Goal: Task Accomplishment & Management: Manage account settings

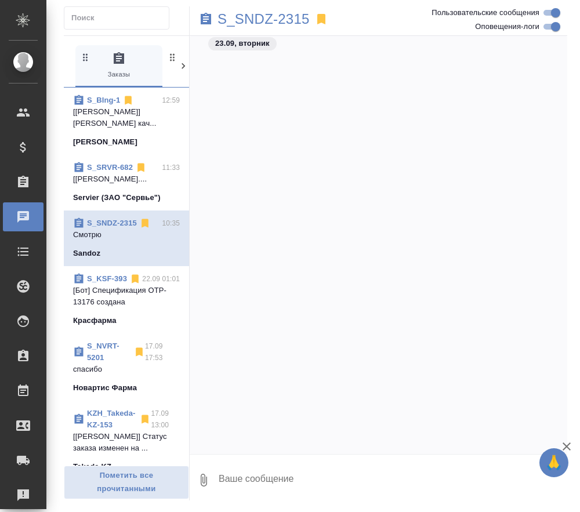
scroll to position [10656, 0]
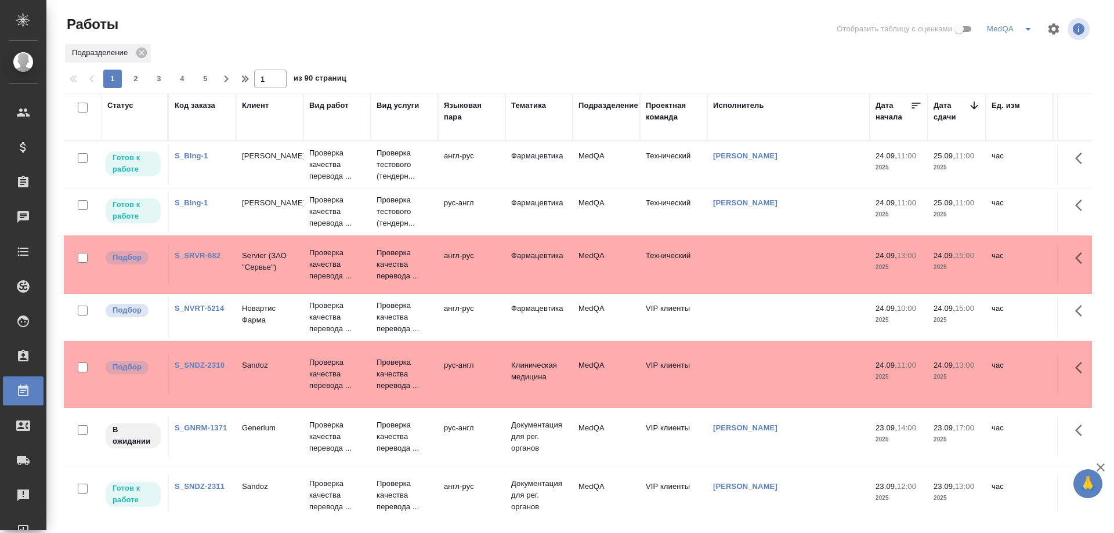
click at [204, 365] on link "S_SNDZ-2310" at bounding box center [200, 365] width 50 height 9
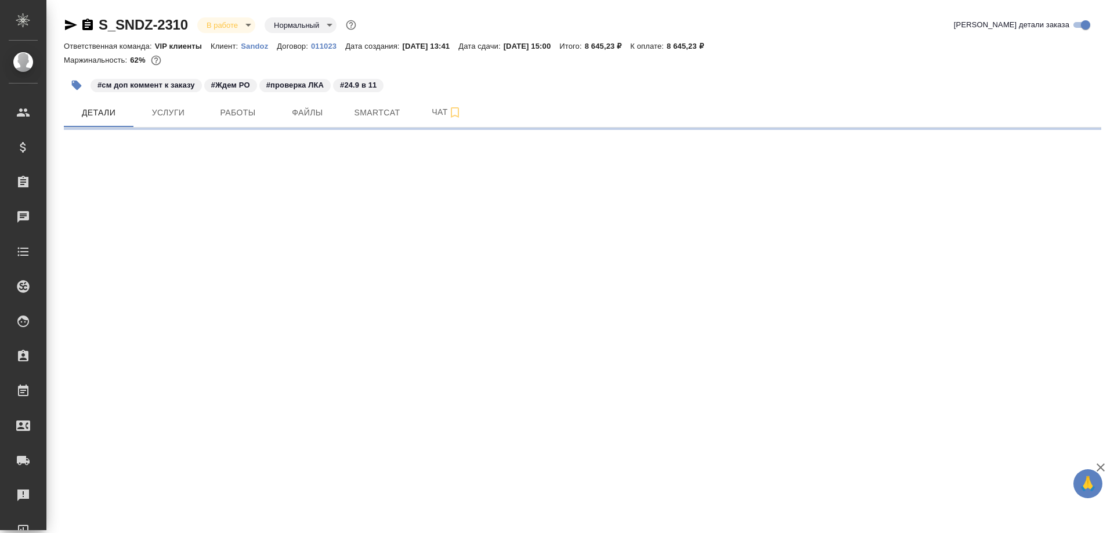
select select "RU"
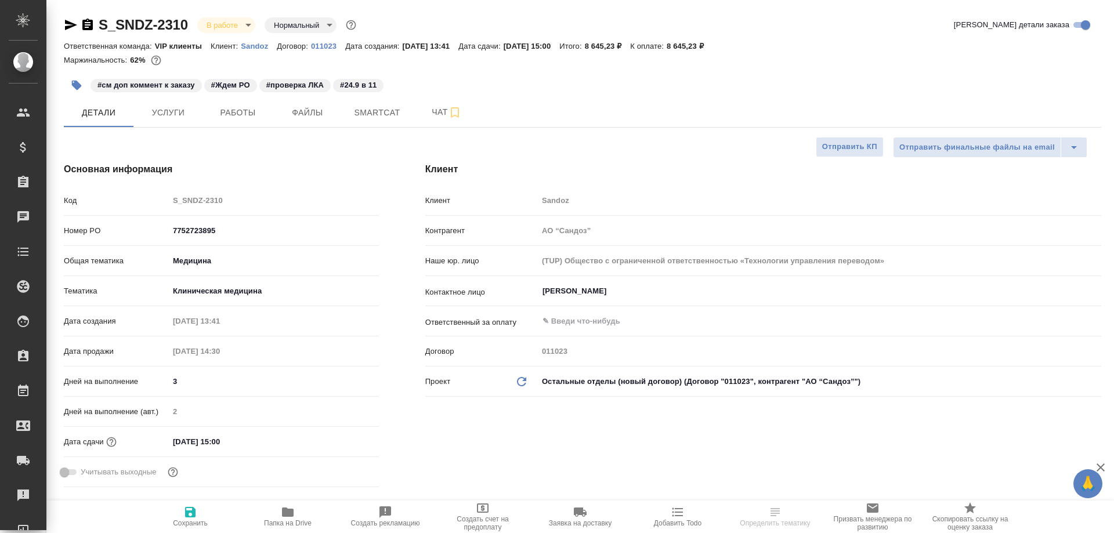
type textarea "x"
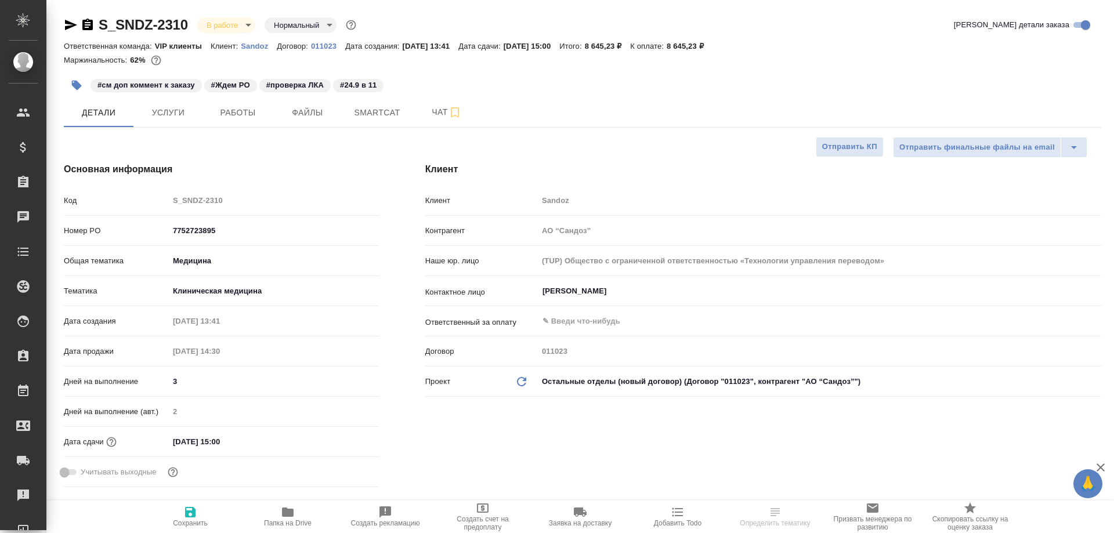
type textarea "x"
type input "[PERSON_NAME]"
type input "Комаров Роман"
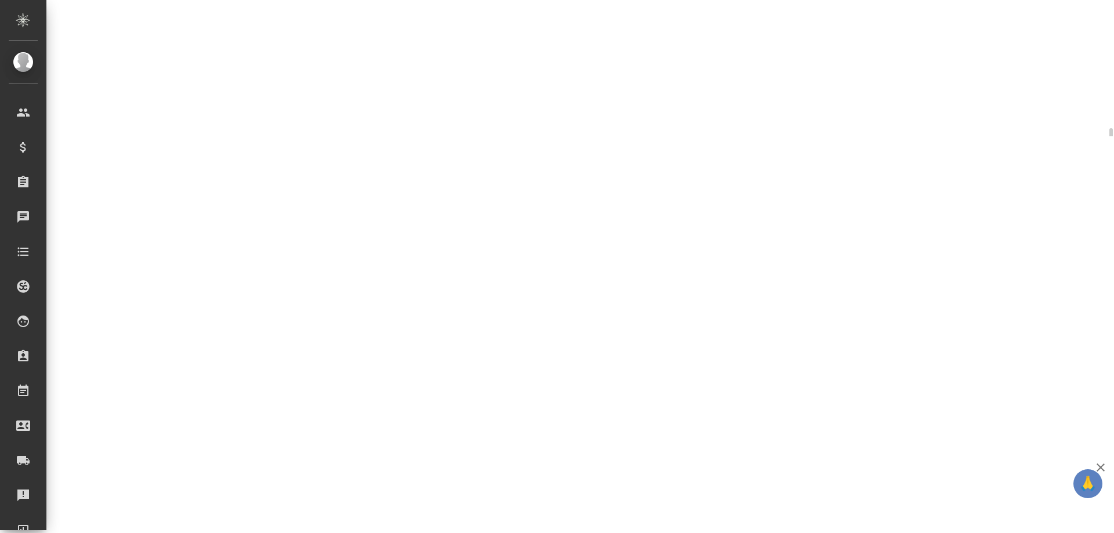
select select "RU"
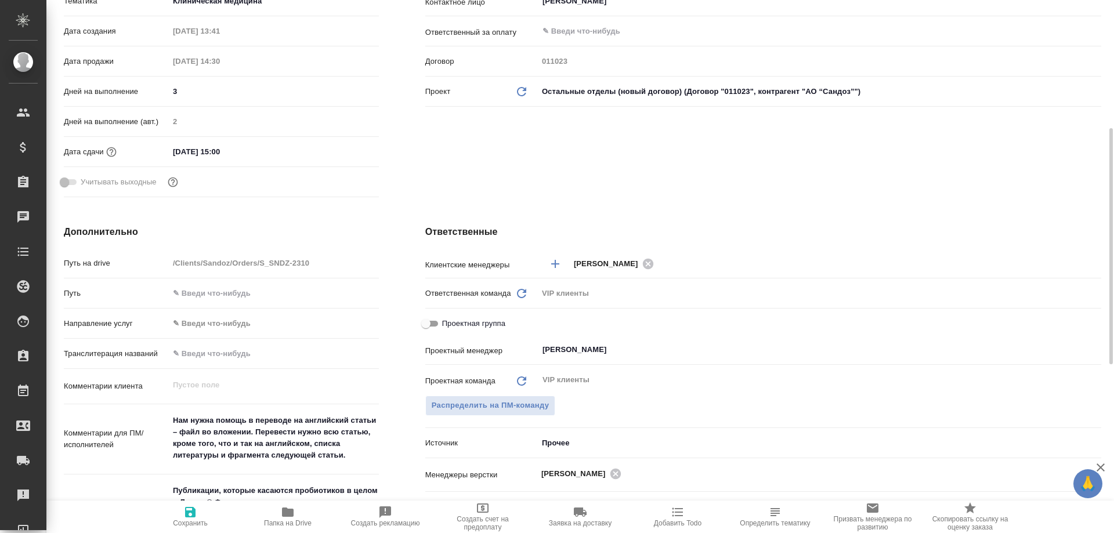
type textarea "x"
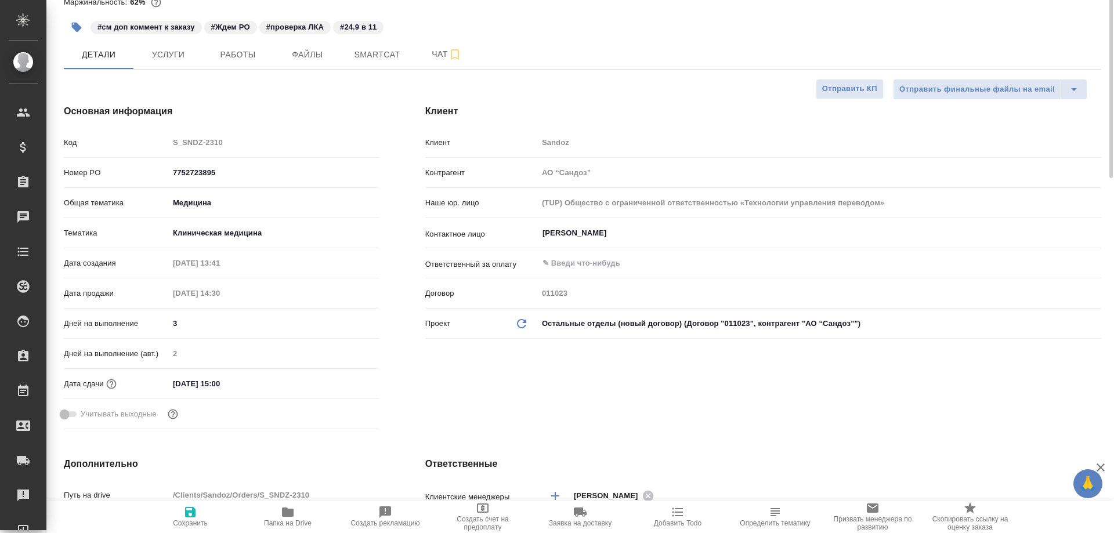
scroll to position [0, 0]
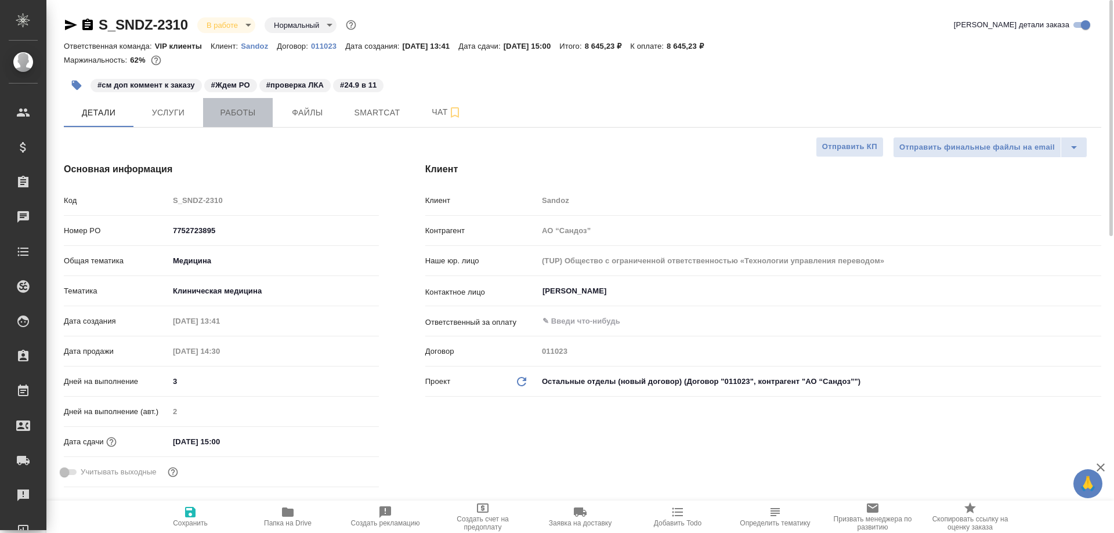
click at [223, 108] on span "Работы" at bounding box center [238, 113] width 56 height 15
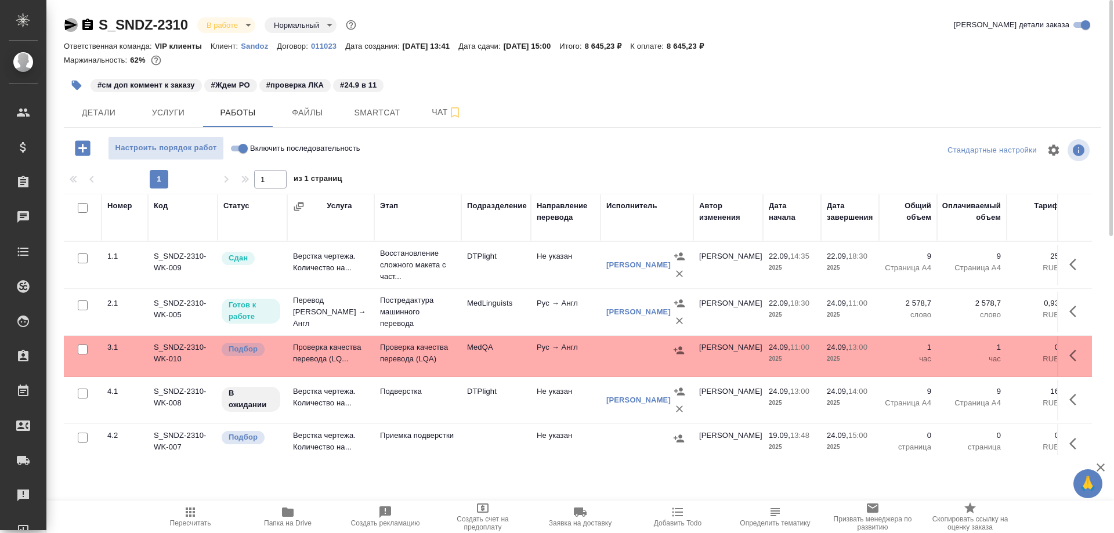
click at [66, 23] on icon "button" at bounding box center [71, 25] width 12 height 10
click at [107, 120] on button "Детали" at bounding box center [99, 112] width 70 height 29
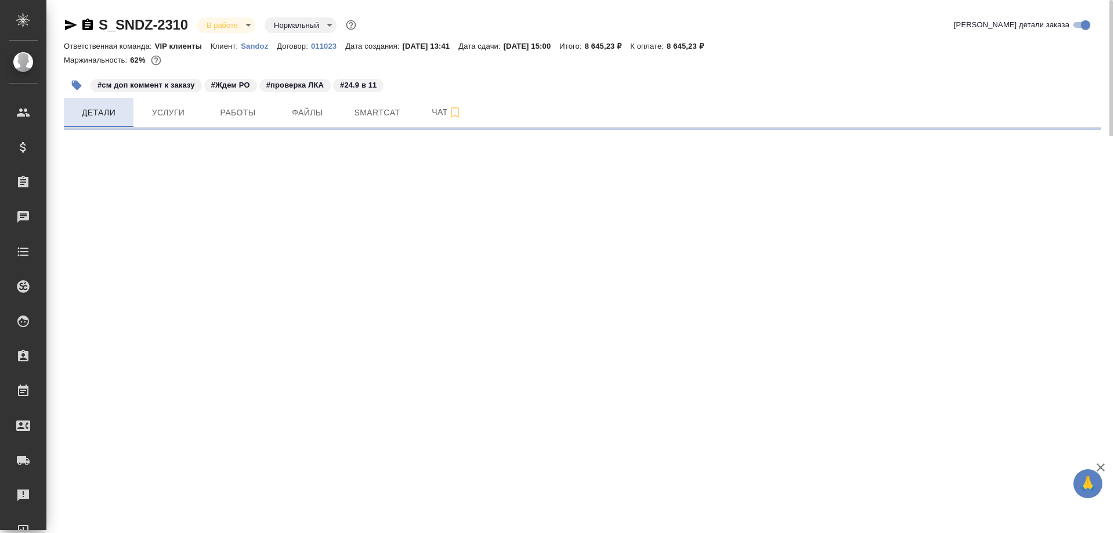
select select "RU"
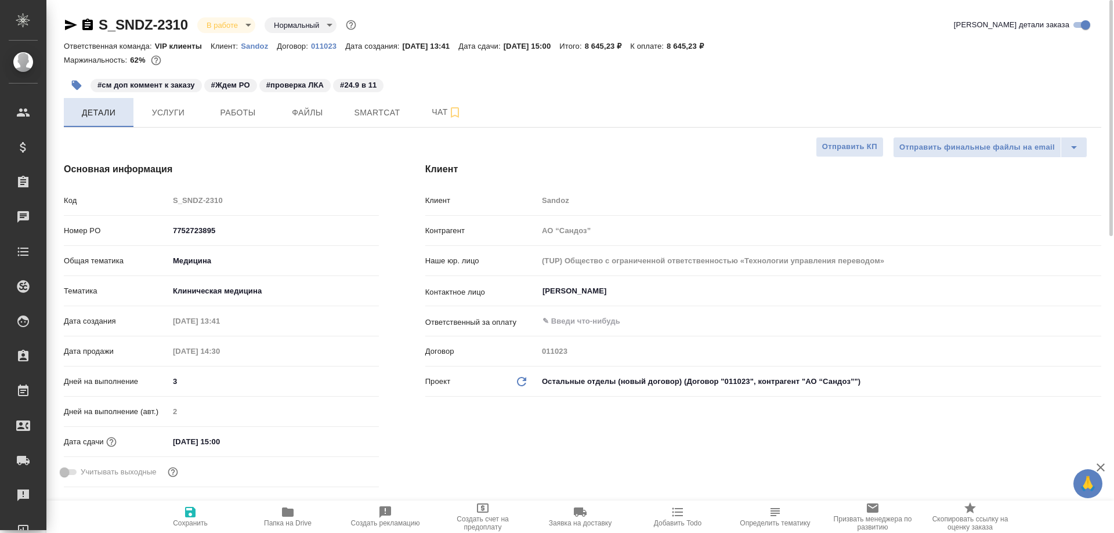
type textarea "x"
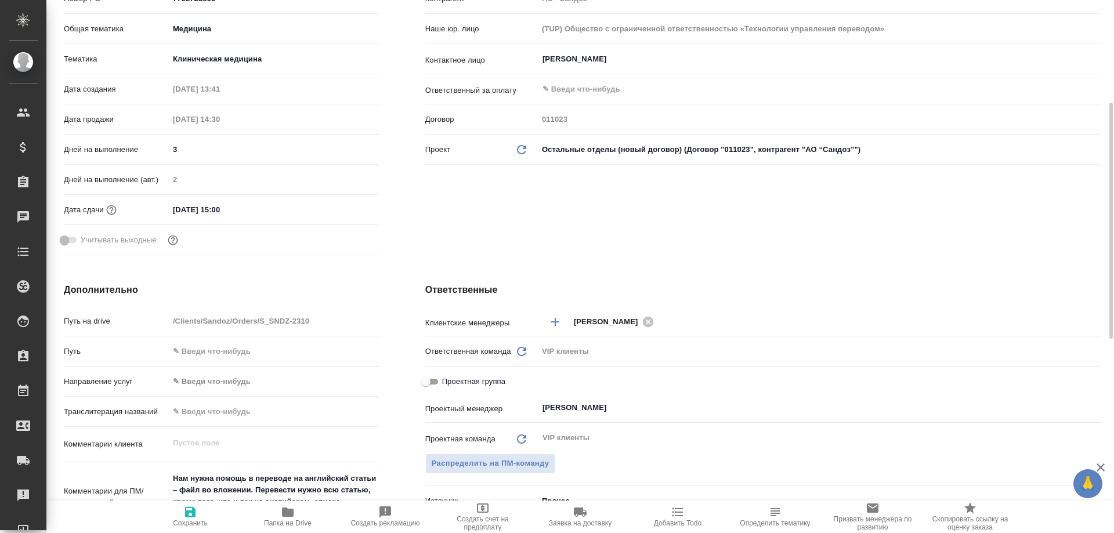
scroll to position [464, 0]
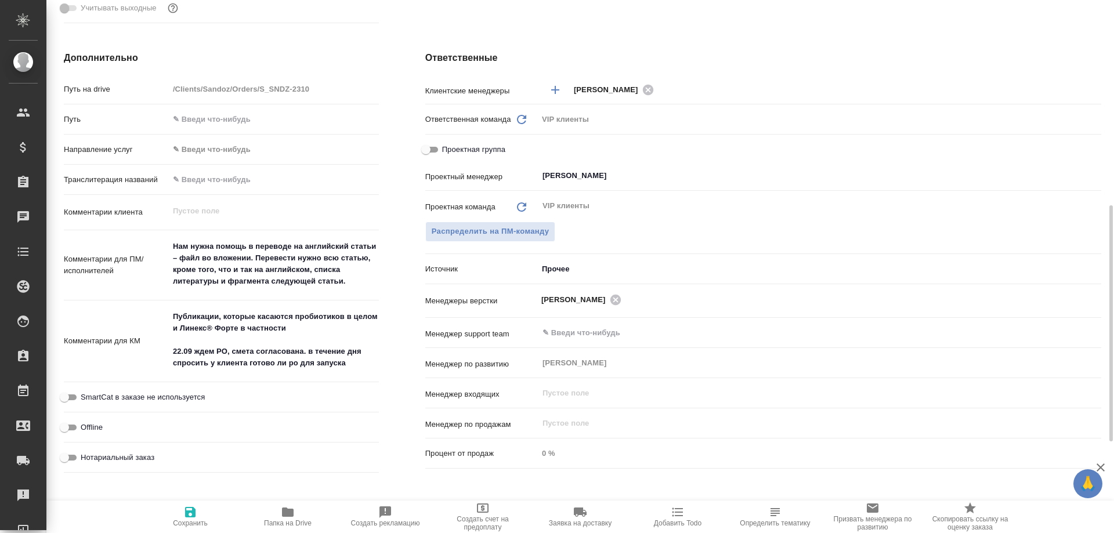
click at [289, 507] on icon "button" at bounding box center [288, 512] width 14 height 14
type textarea "x"
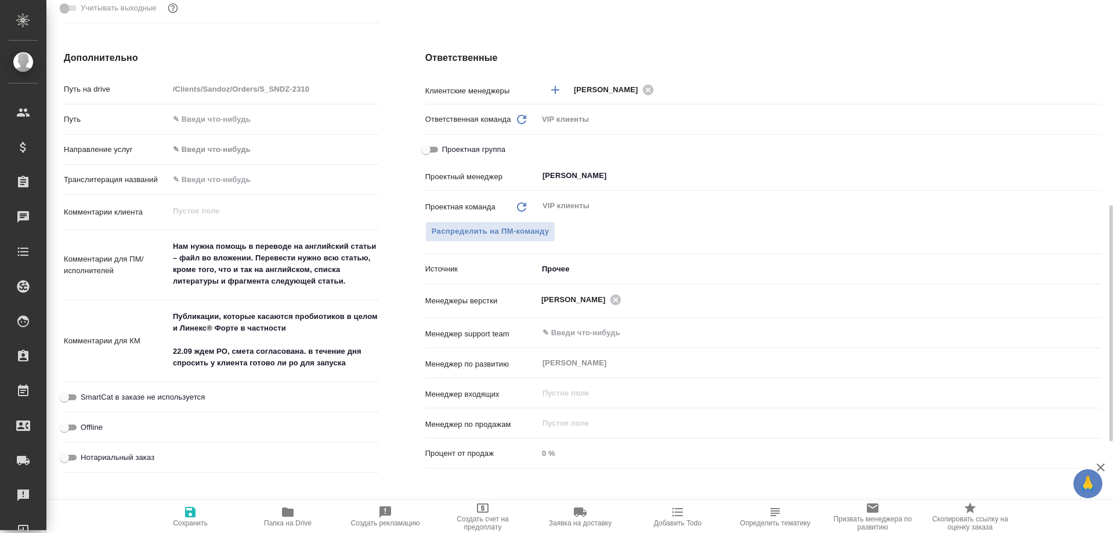
type textarea "x"
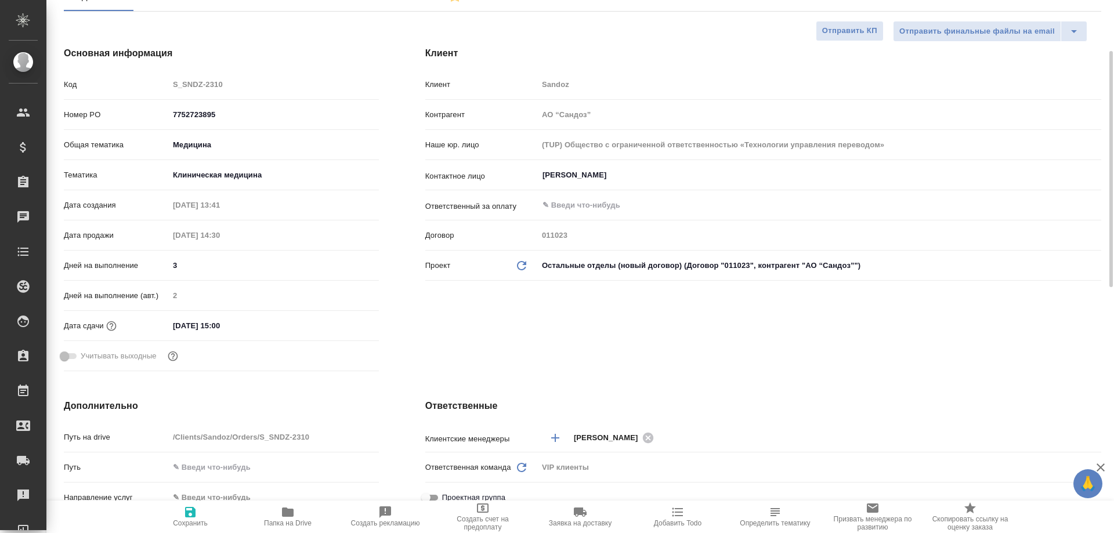
scroll to position [58, 0]
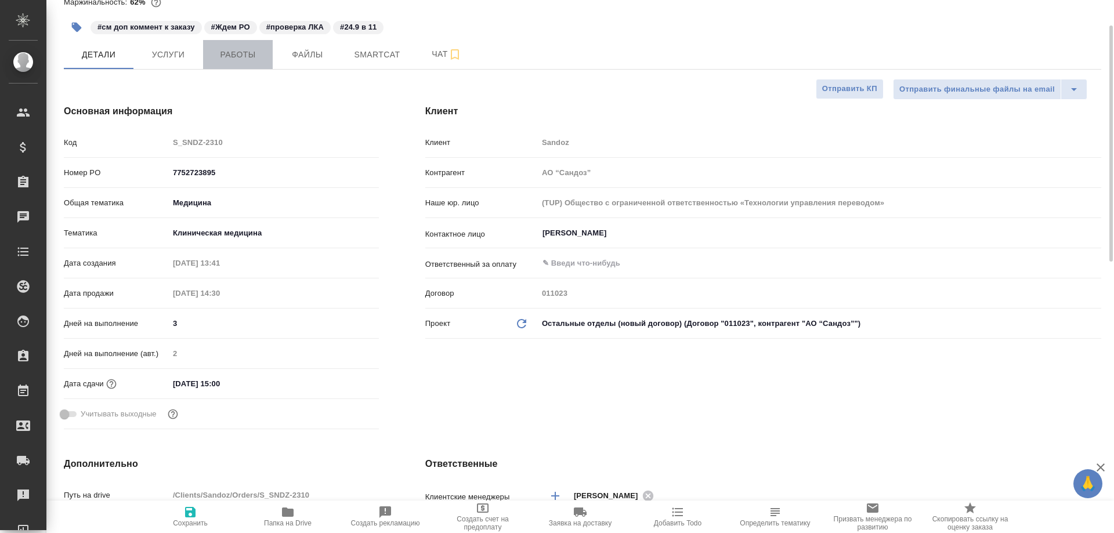
click at [226, 58] on span "Работы" at bounding box center [238, 55] width 56 height 15
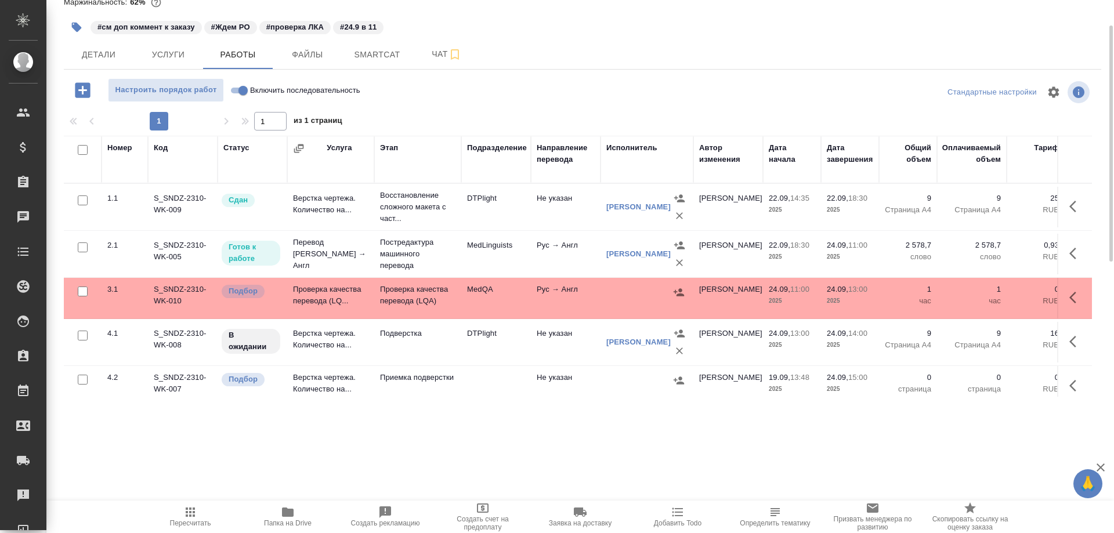
click at [310, 289] on td "Проверка качества перевода (LQ..." at bounding box center [330, 298] width 87 height 41
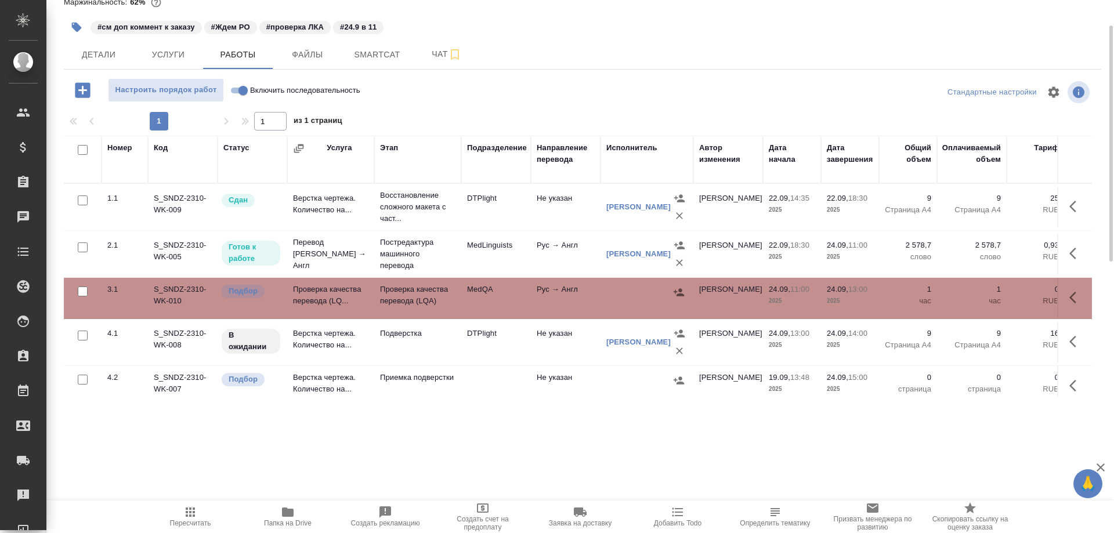
click at [310, 289] on td "Проверка качества перевода (LQ..." at bounding box center [330, 298] width 87 height 41
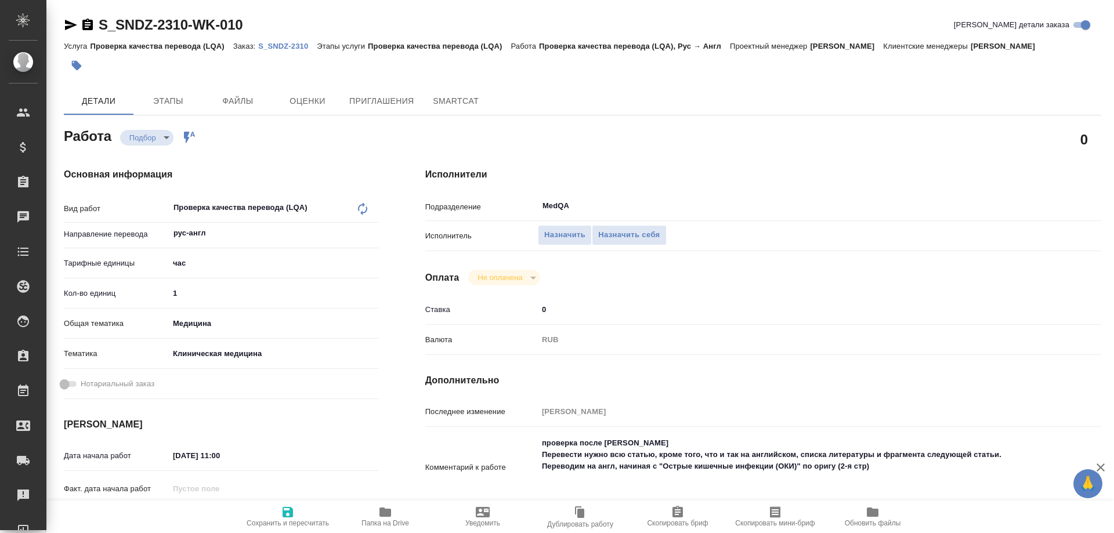
type textarea "x"
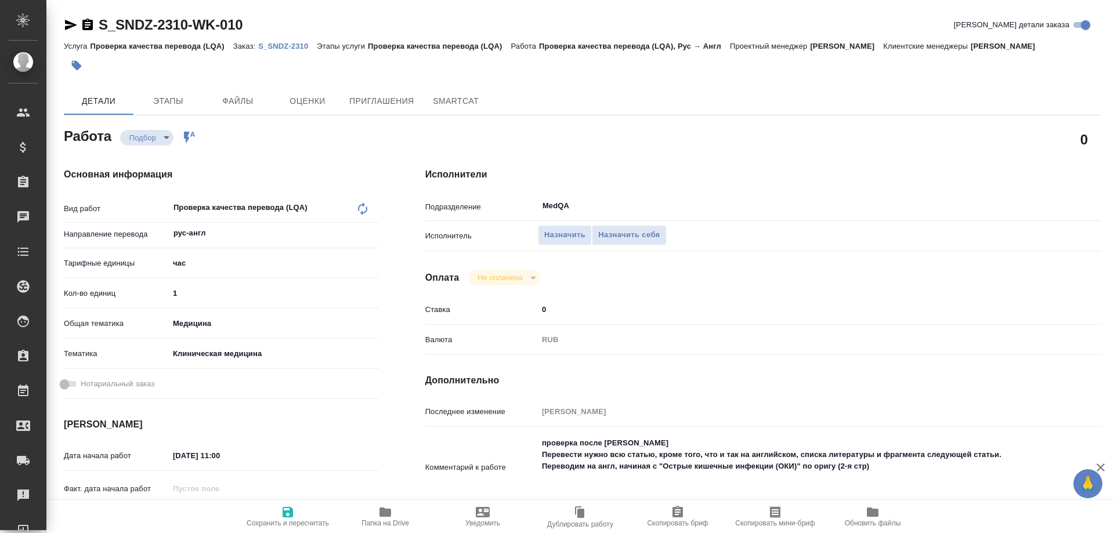
type textarea "x"
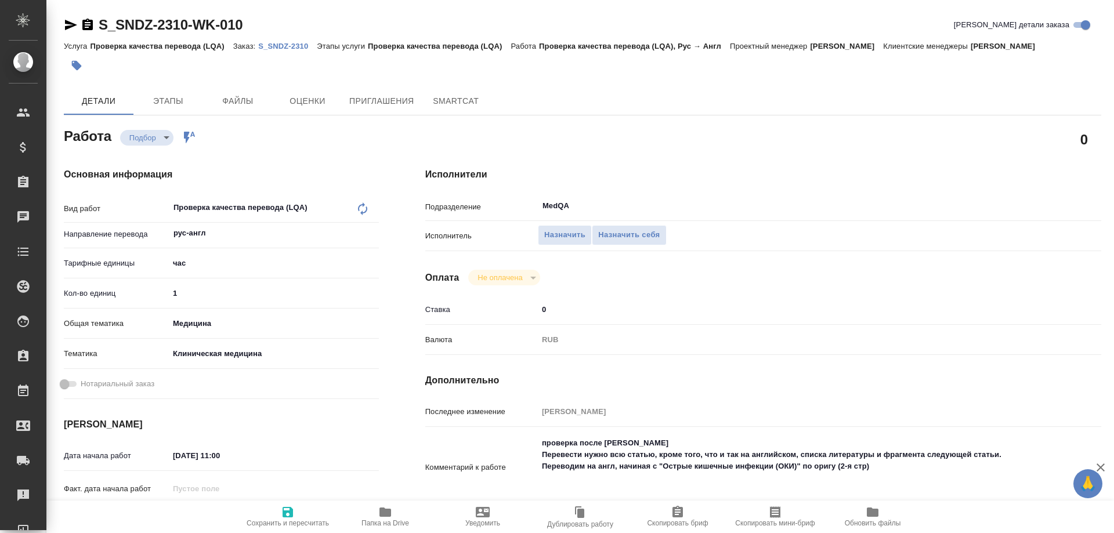
type textarea "x"
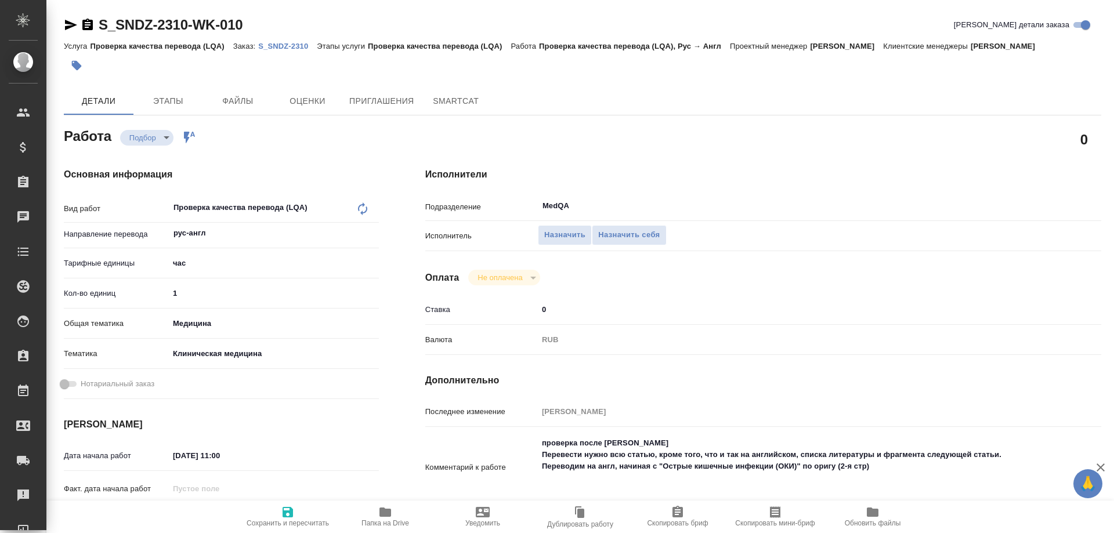
type textarea "x"
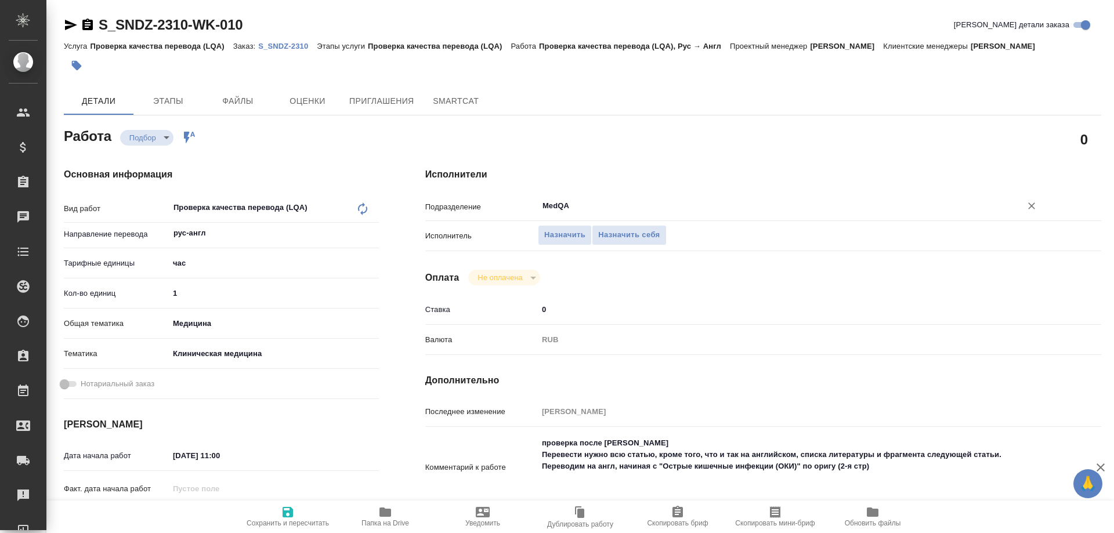
type textarea "x"
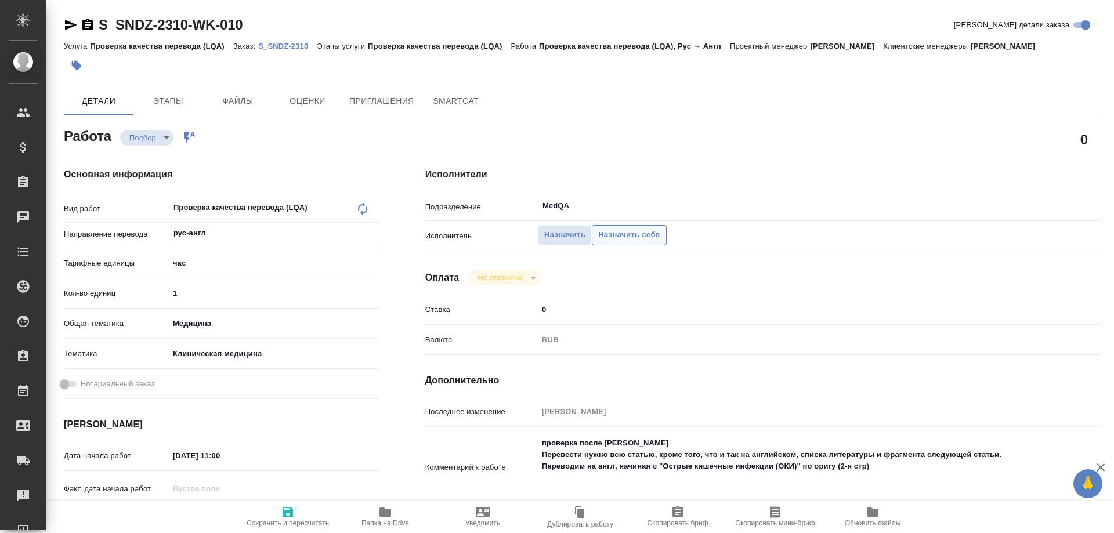
type textarea "x"
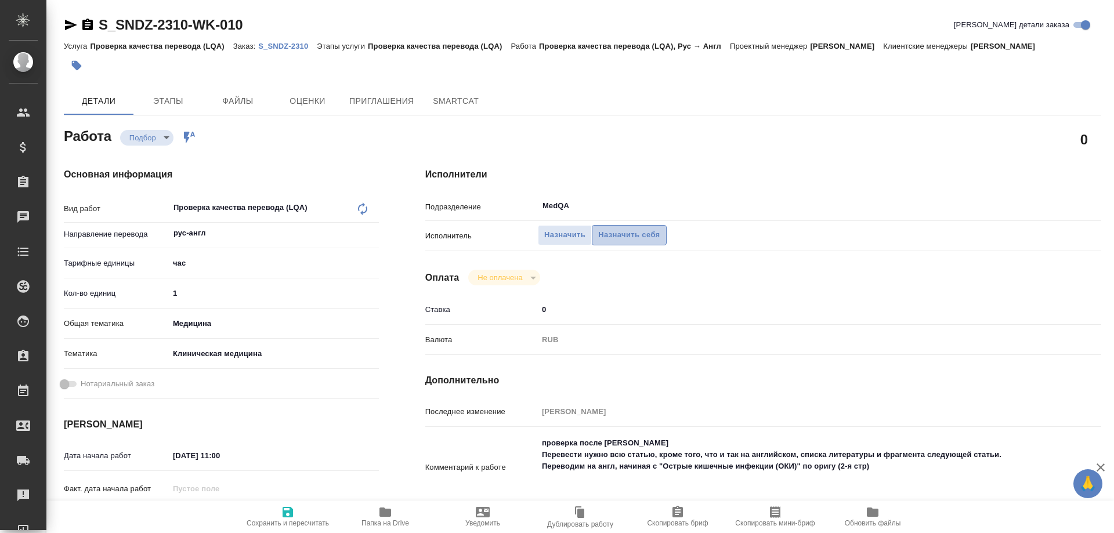
click at [627, 237] on span "Назначить себя" at bounding box center [628, 235] width 61 height 13
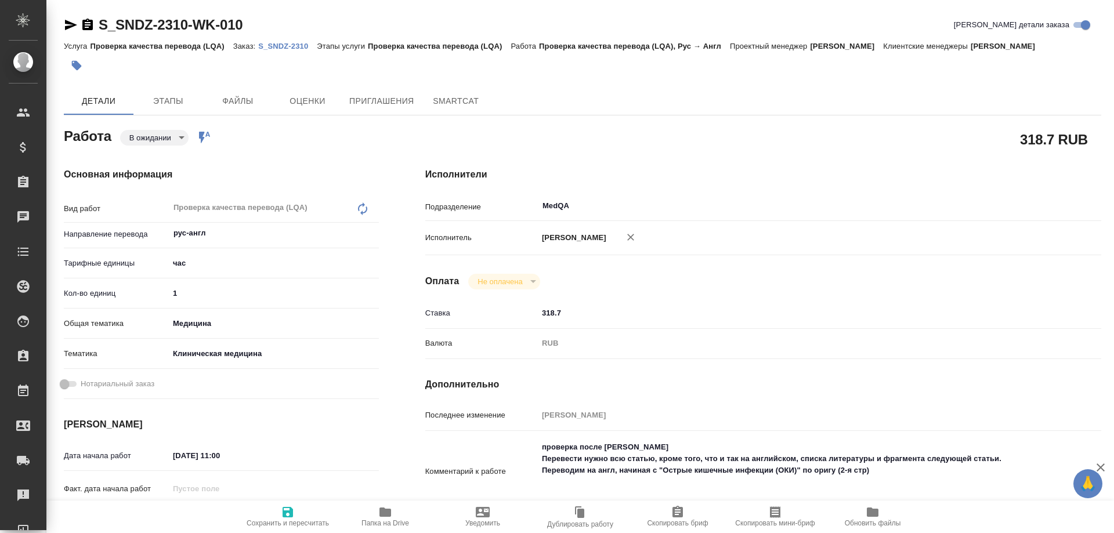
type textarea "x"
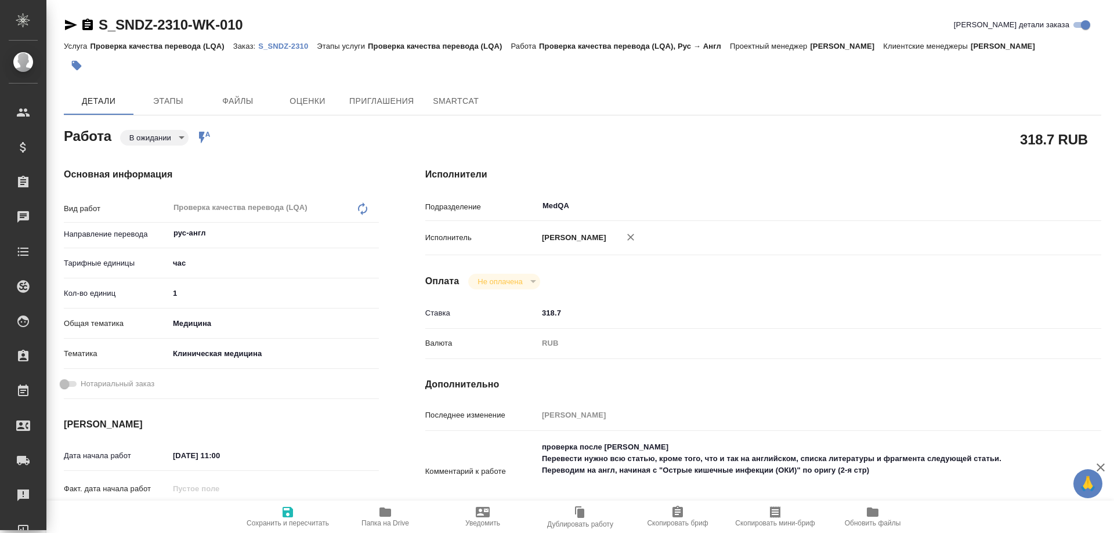
type textarea "x"
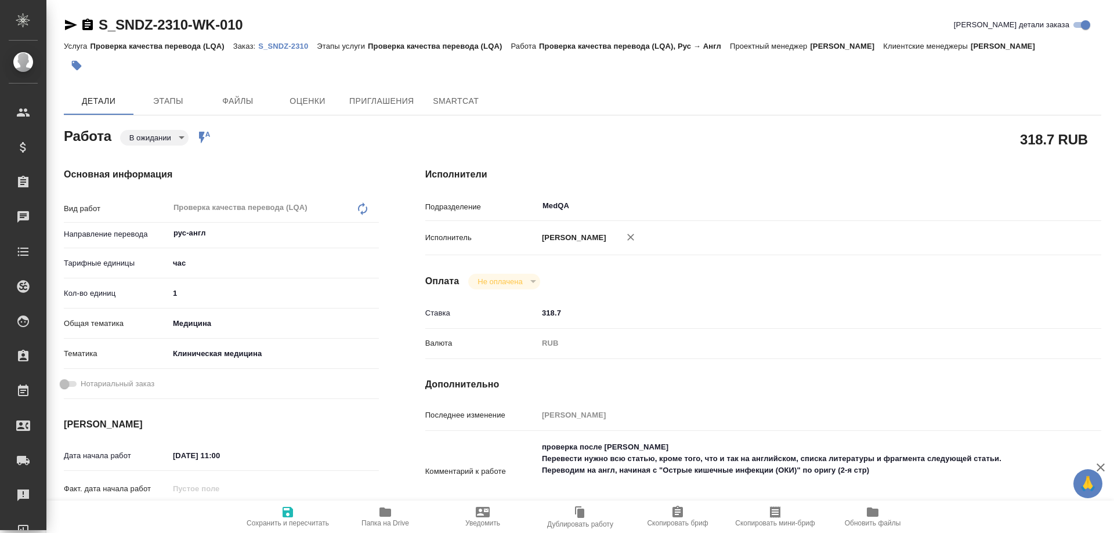
type textarea "x"
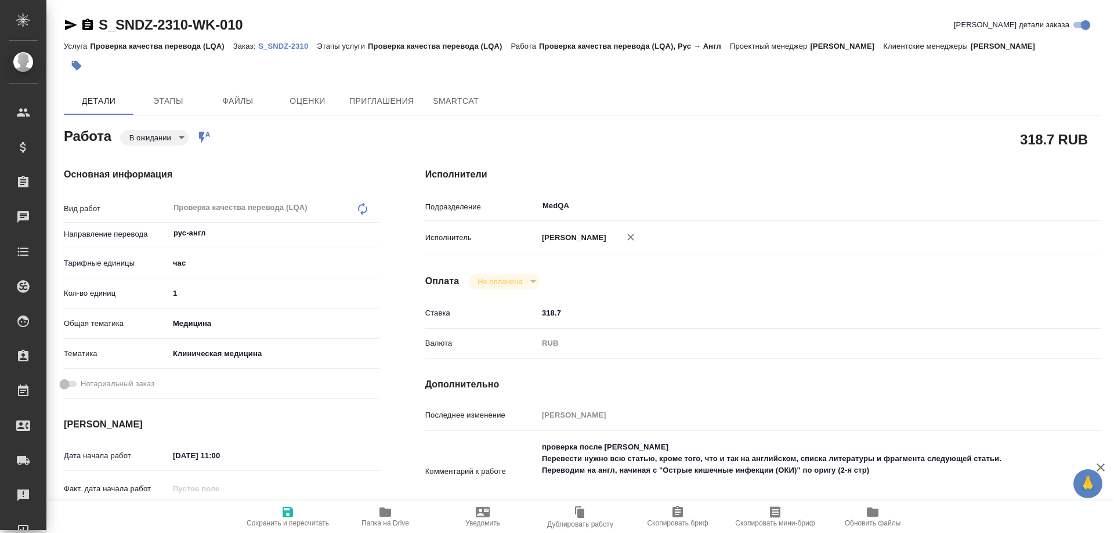
type textarea "x"
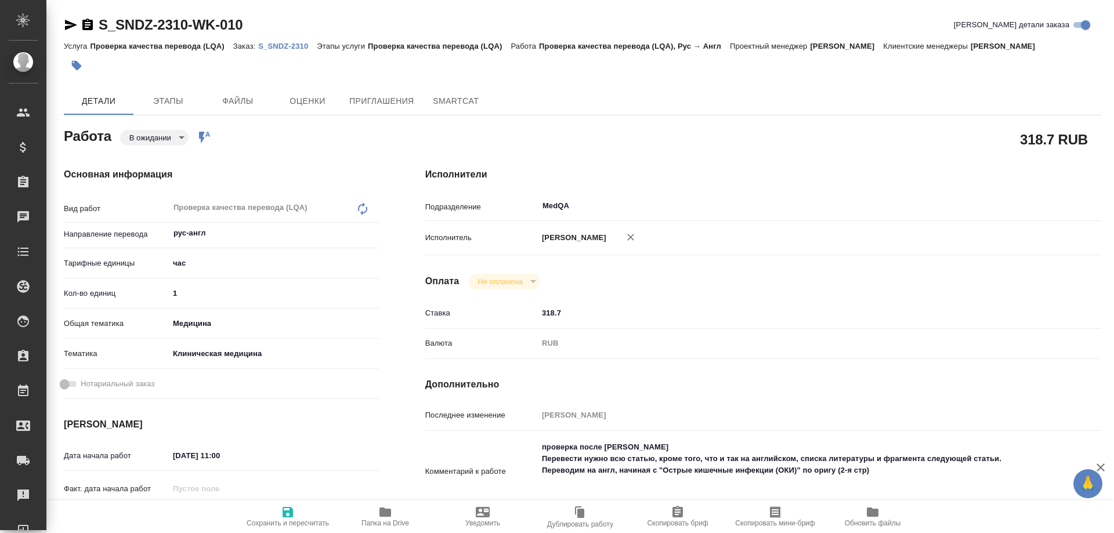
type textarea "x"
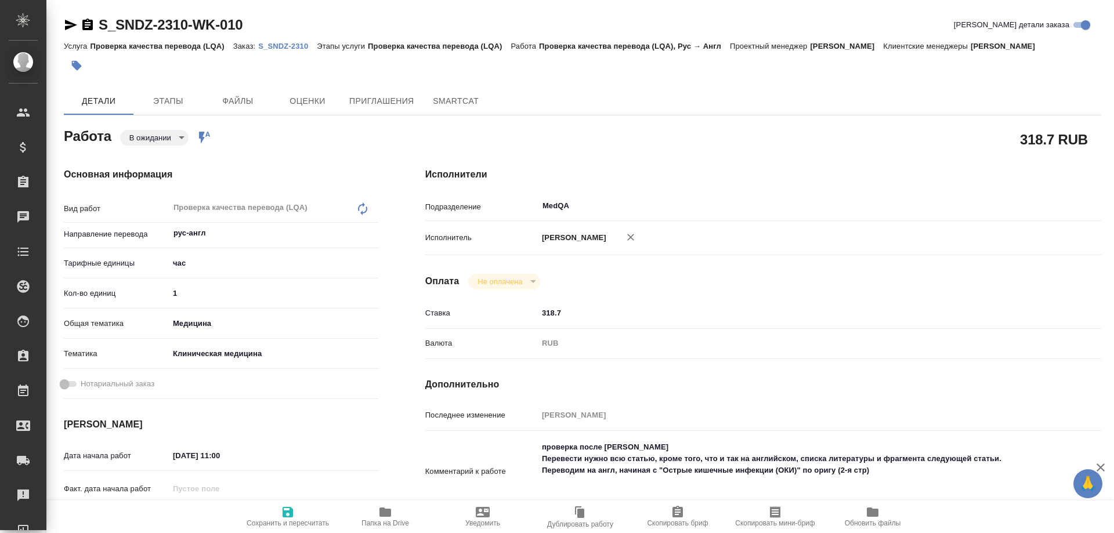
type textarea "x"
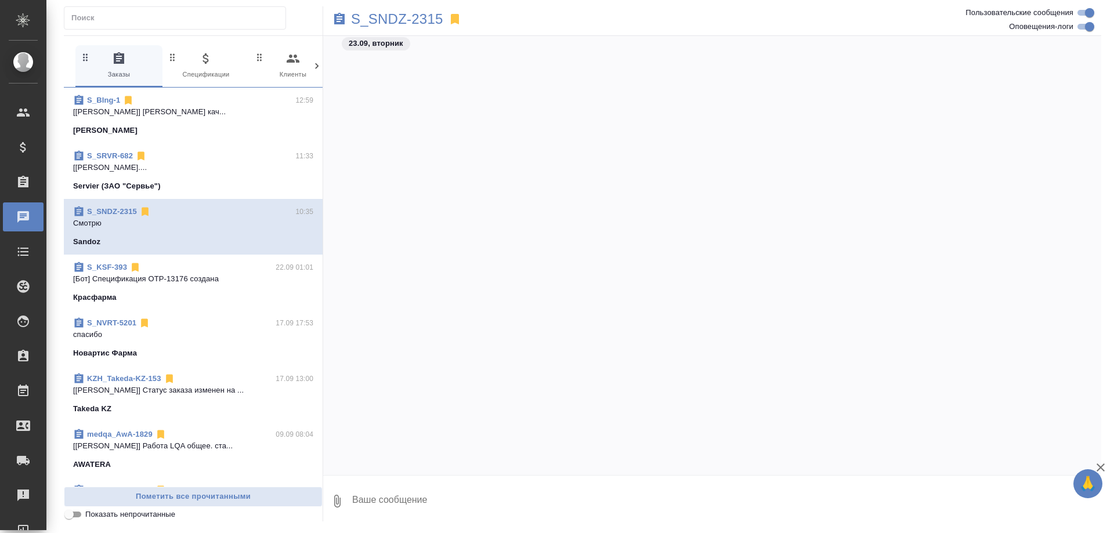
scroll to position [10656, 0]
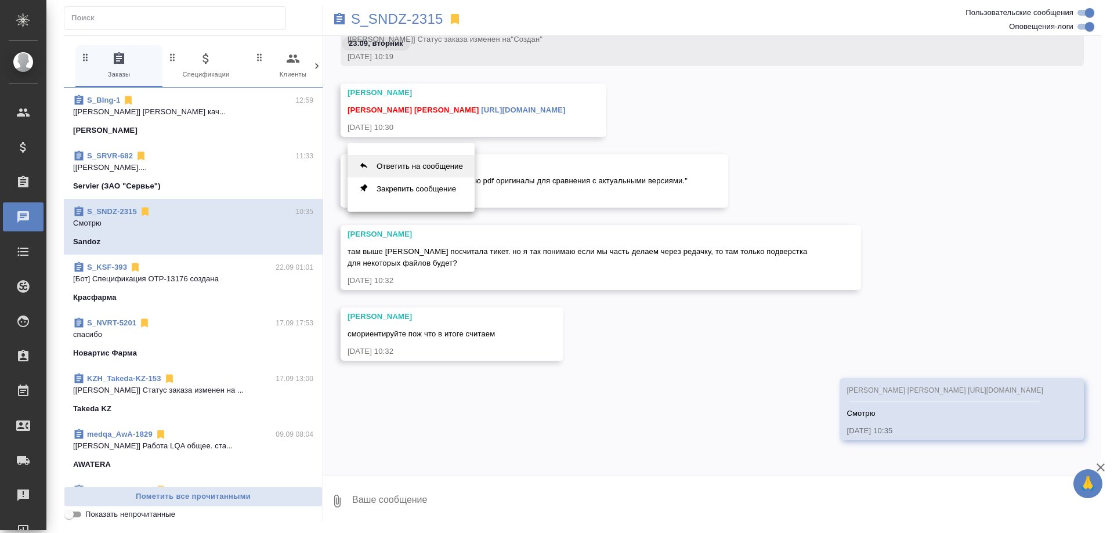
click at [431, 168] on button "Ответить на сообщение" at bounding box center [410, 166] width 127 height 23
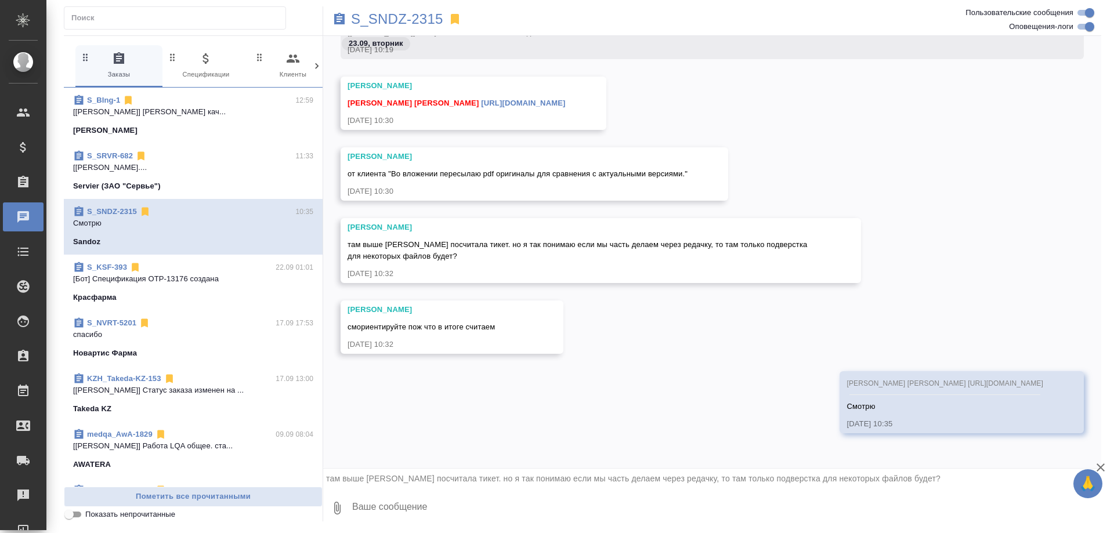
scroll to position [10663, 0]
click at [372, 511] on textarea at bounding box center [726, 507] width 750 height 39
type textarea "N"
type textarea "Там будет разверстка отдельных страниц. Валя собирает скрины от меня"
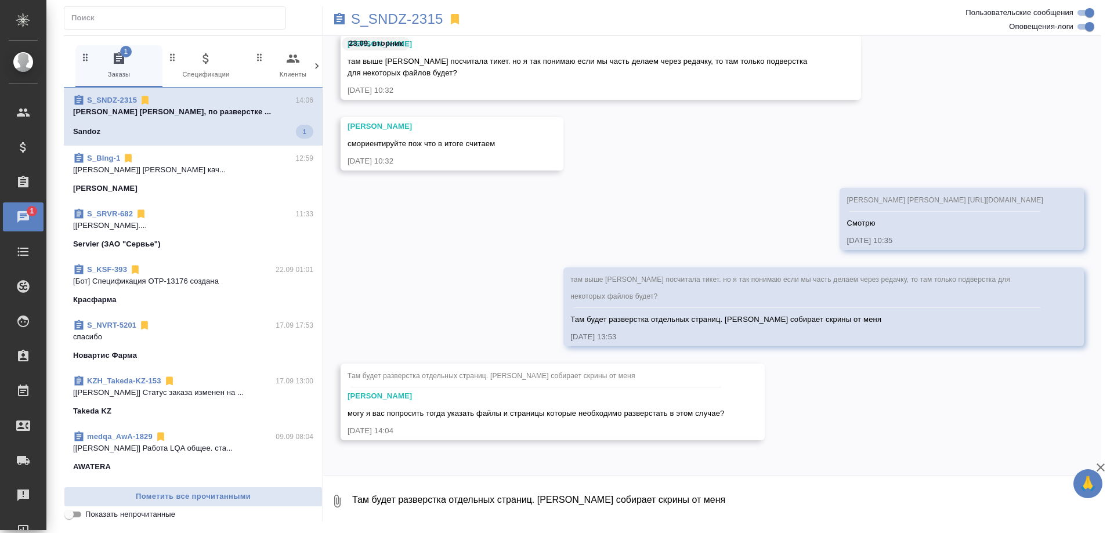
scroll to position [11033, 0]
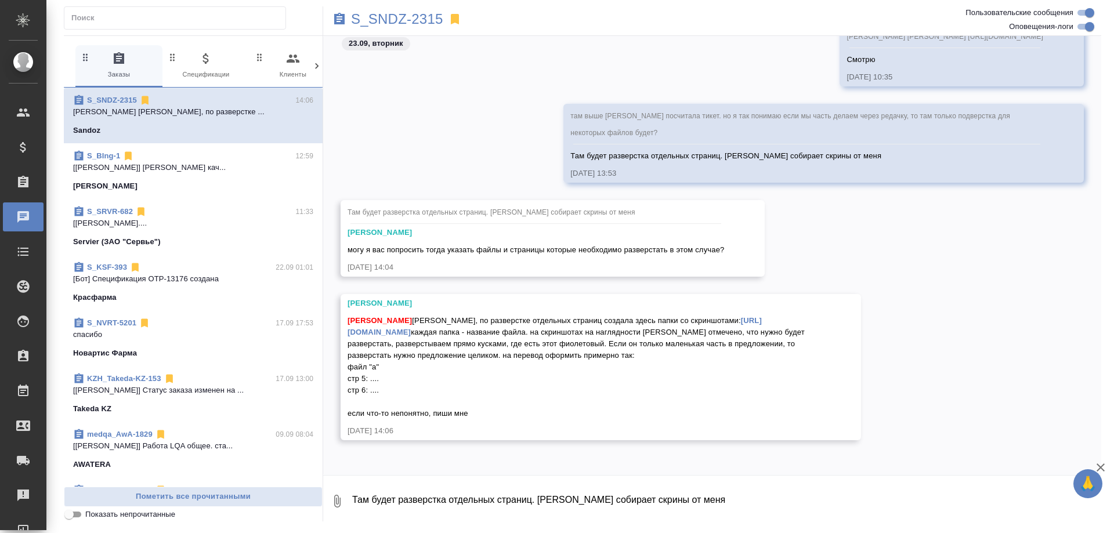
click at [684, 312] on div "Заборова Александра Саша, по разверстке отдельных страниц создала здесь папки с…" at bounding box center [583, 365] width 473 height 107
click at [684, 316] on link "https://drive.awatera.com/apps/files/files/10433673?dir=/Shares/Sandoz/Orders/S…" at bounding box center [554, 326] width 414 height 20
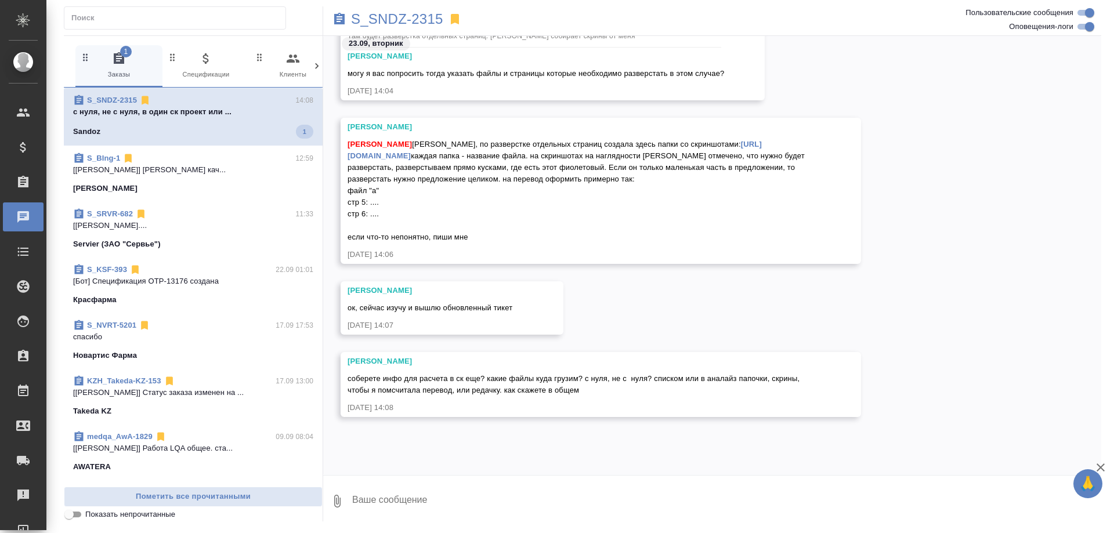
scroll to position [11839, 0]
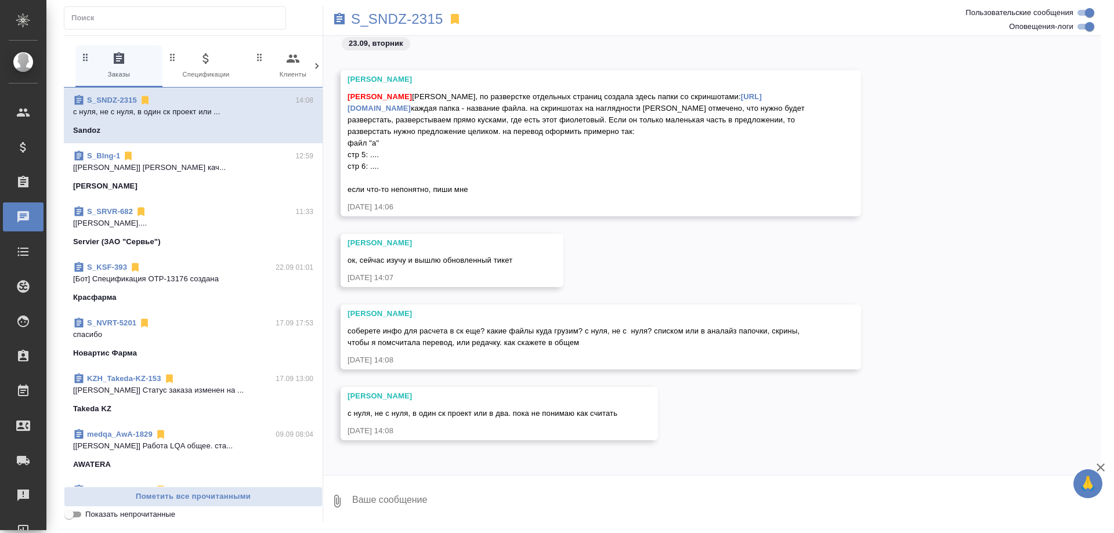
click at [545, 92] on link "[URL][DOMAIN_NAME]" at bounding box center [554, 102] width 414 height 20
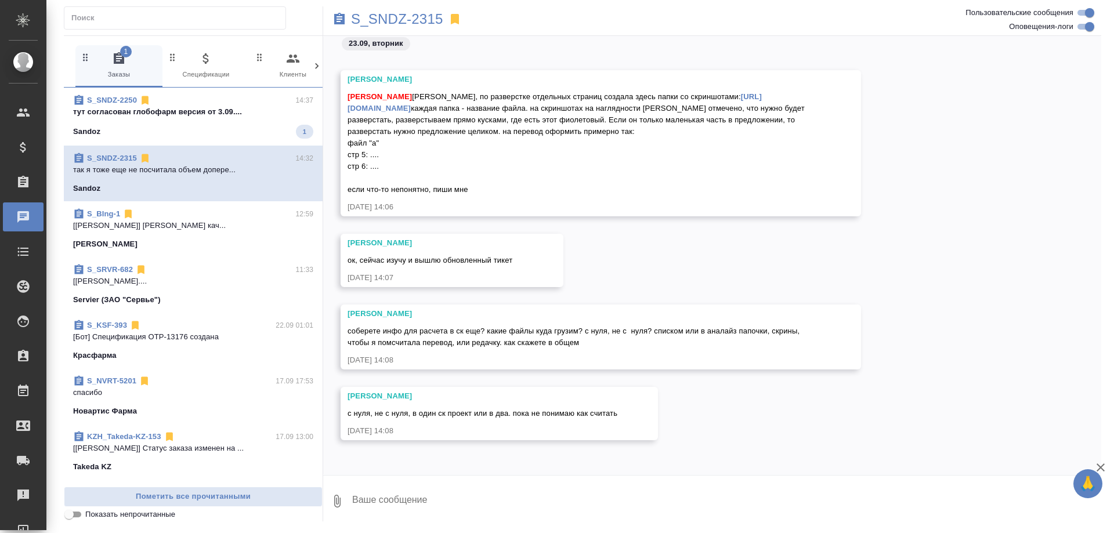
scroll to position [12355, 0]
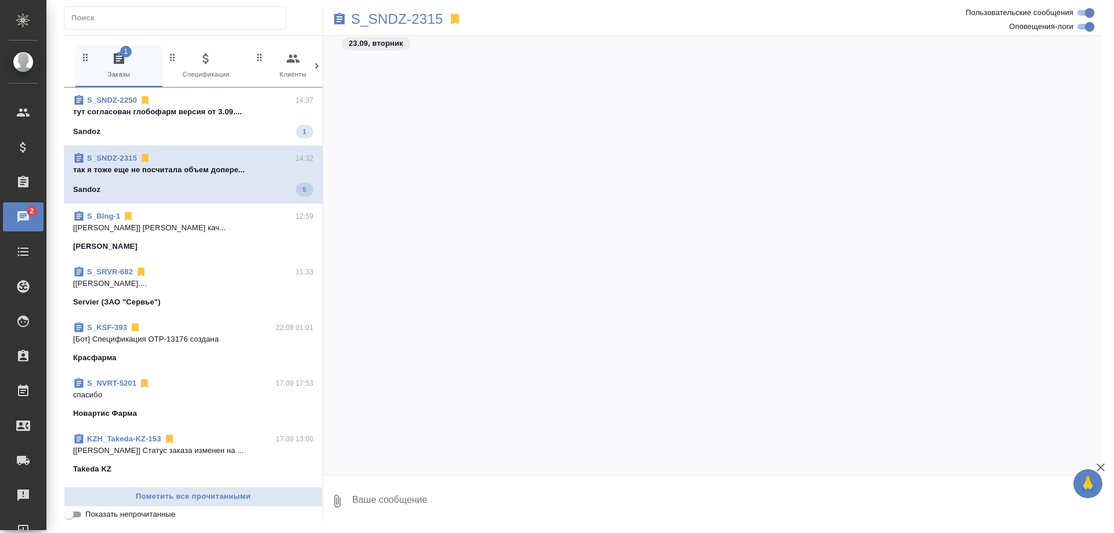
scroll to position [12423, 0]
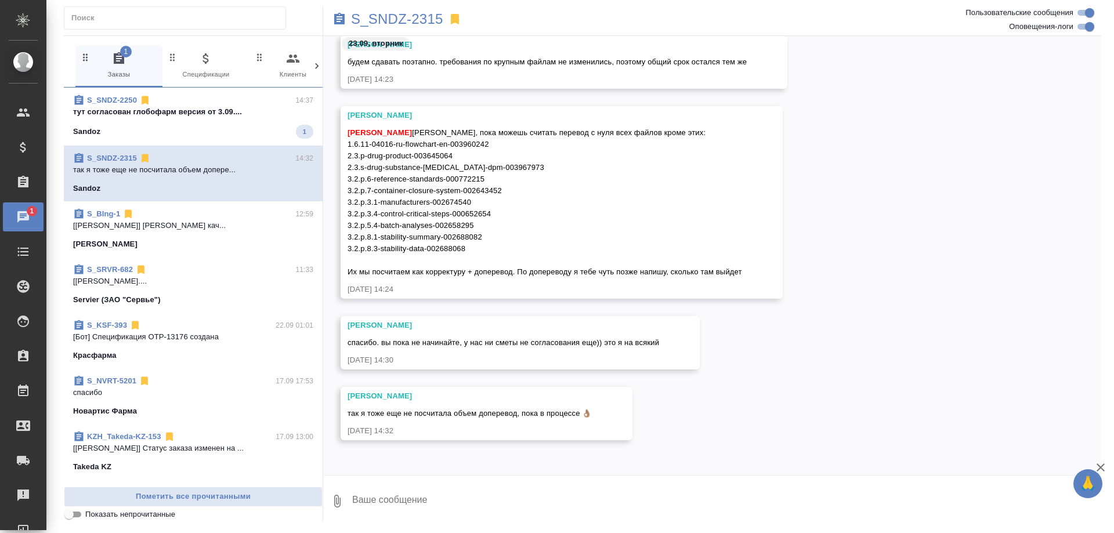
click at [182, 131] on div "Sandoz 1" at bounding box center [193, 132] width 240 height 14
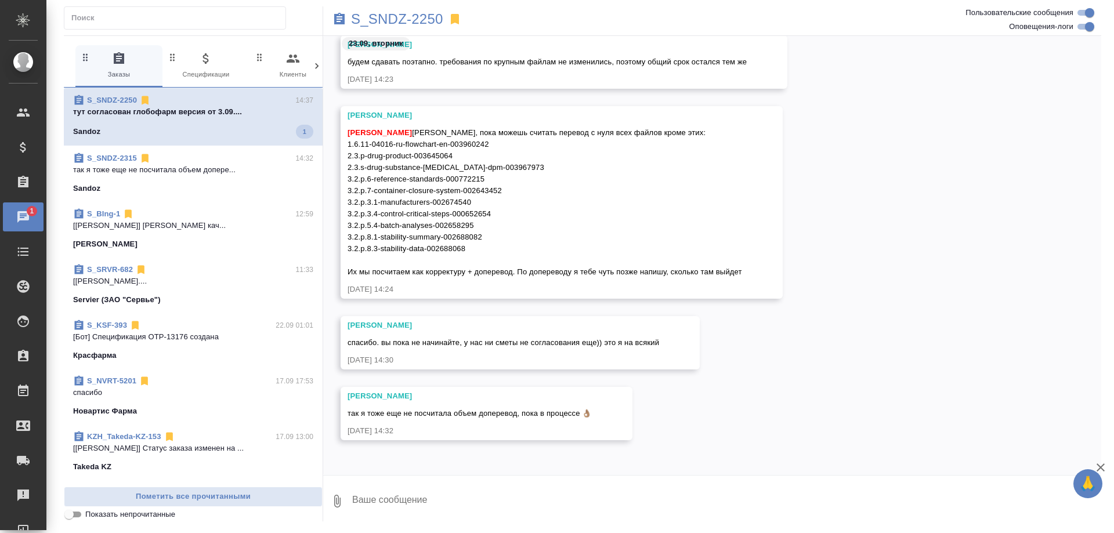
scroll to position [77415, 0]
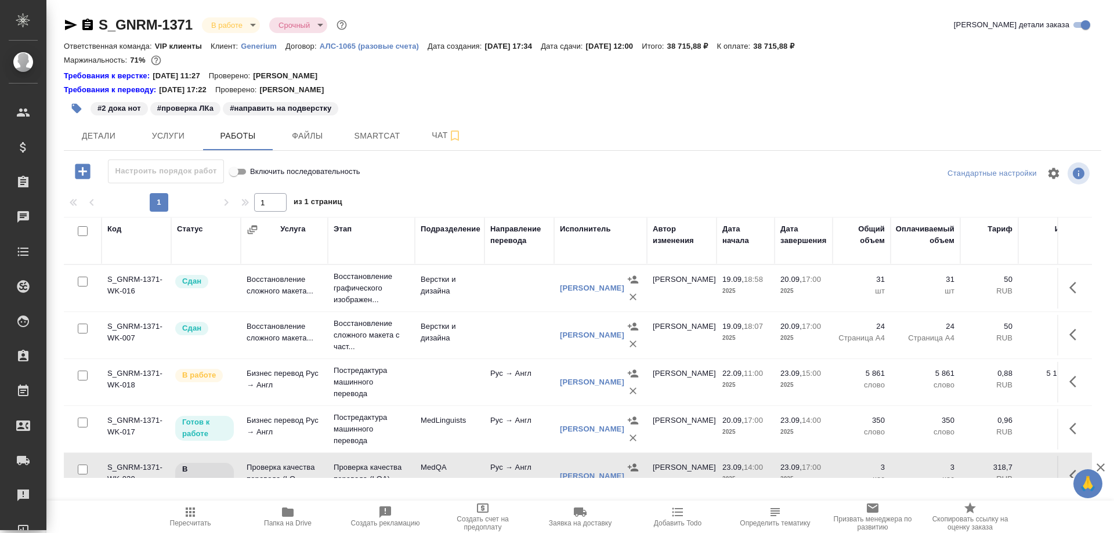
scroll to position [58, 0]
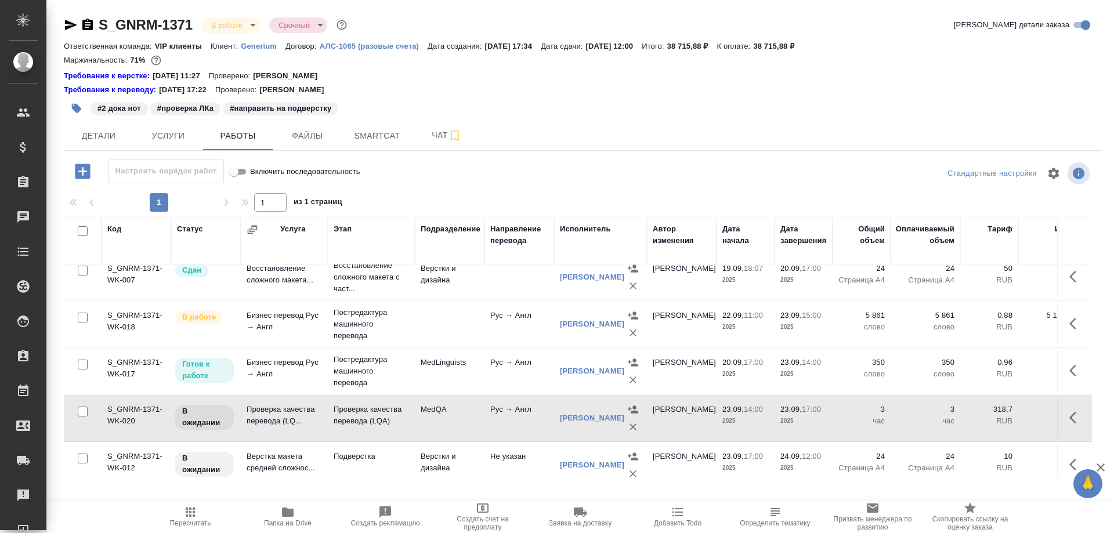
click at [267, 420] on td "Проверка качества перевода (LQ..." at bounding box center [284, 418] width 87 height 41
click at [66, 22] on icon "button" at bounding box center [71, 25] width 12 height 10
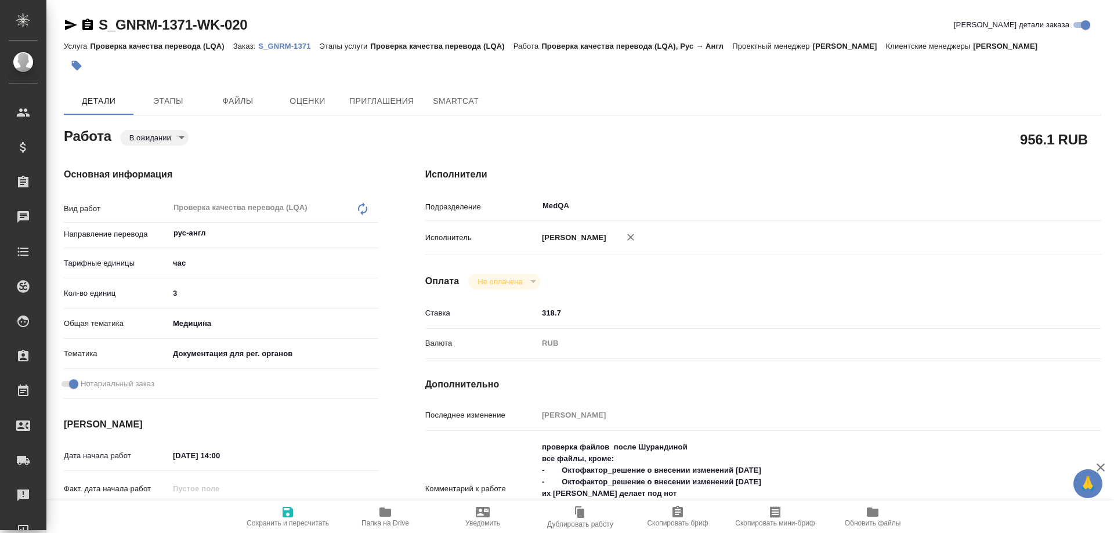
type textarea "x"
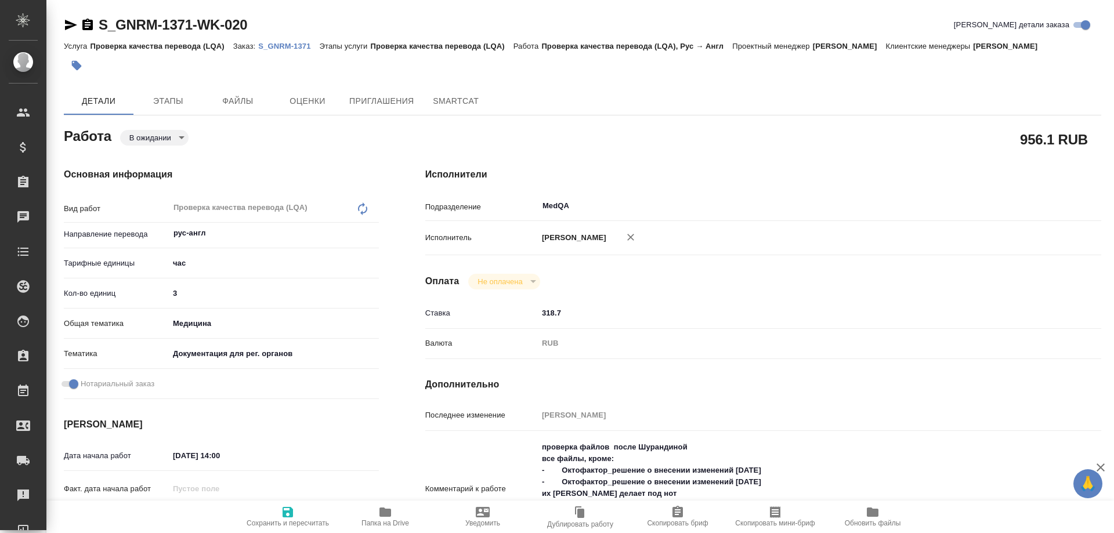
type textarea "x"
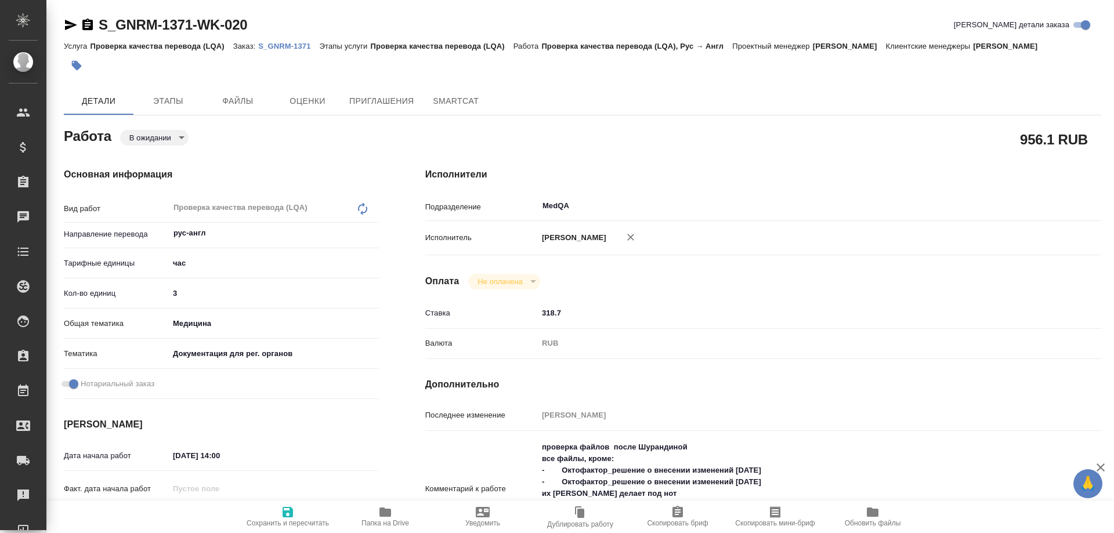
type textarea "x"
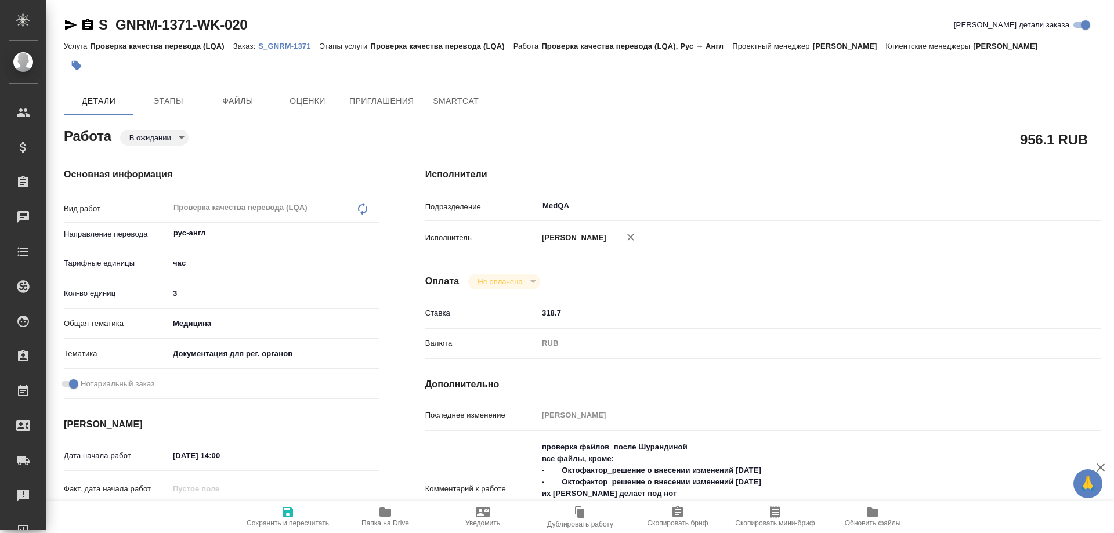
type textarea "x"
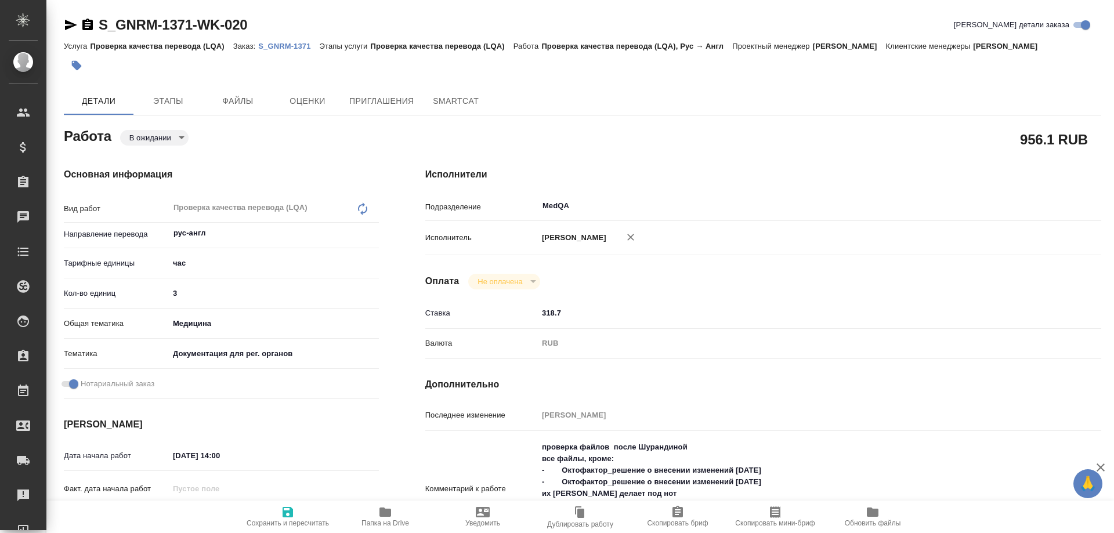
type textarea "x"
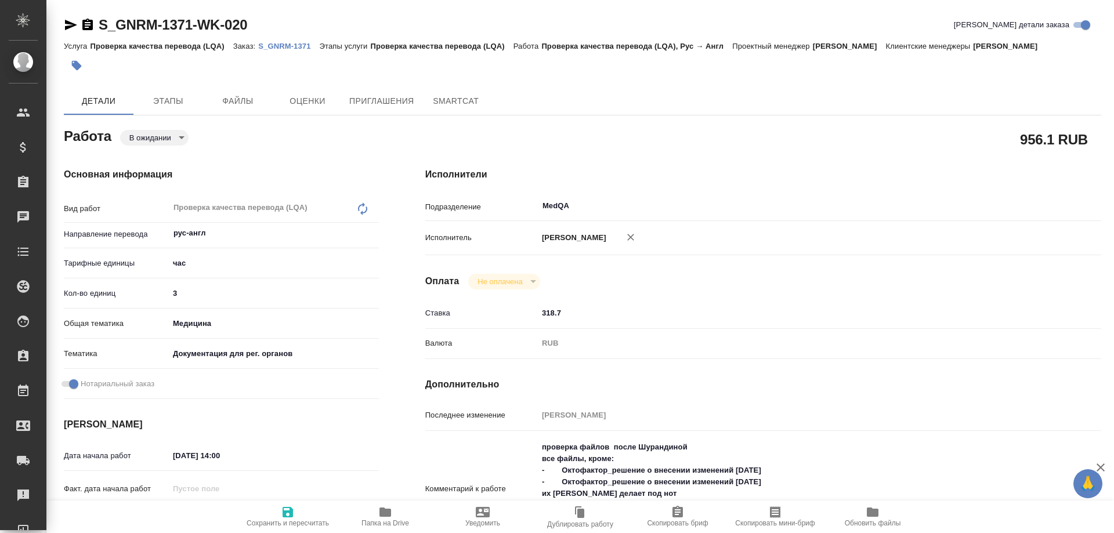
type textarea "x"
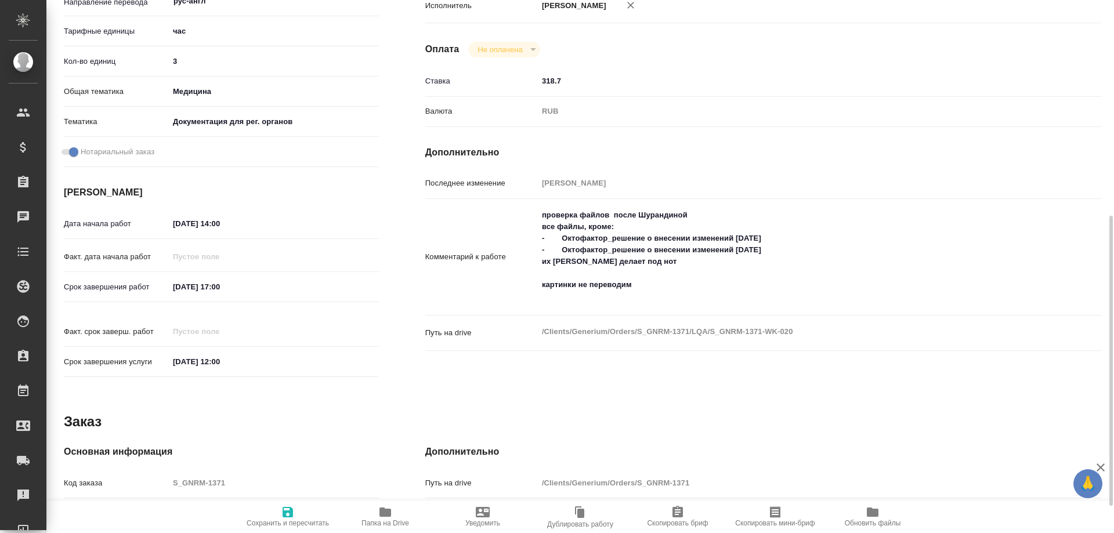
scroll to position [290, 0]
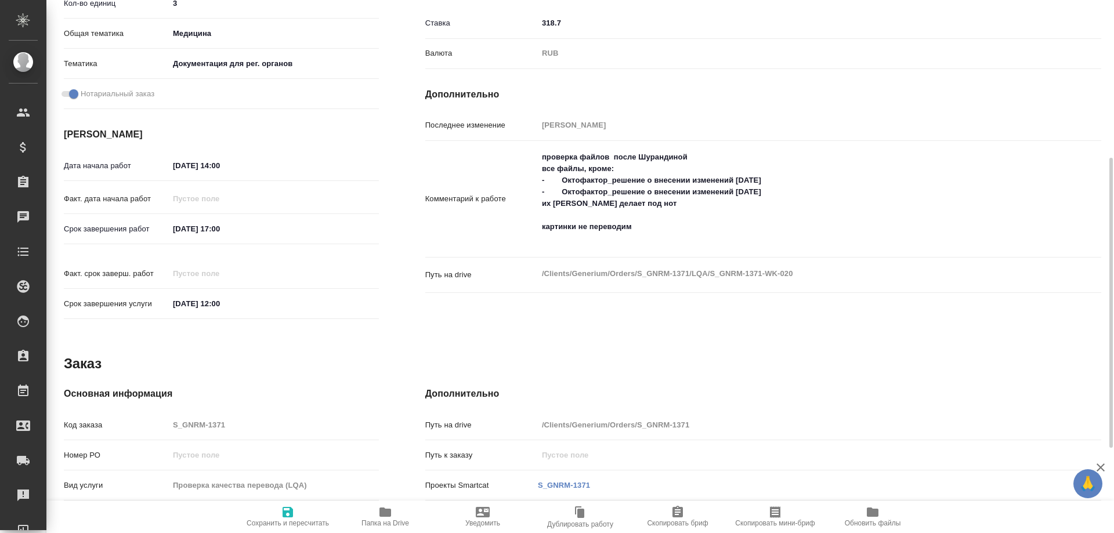
type textarea "x"
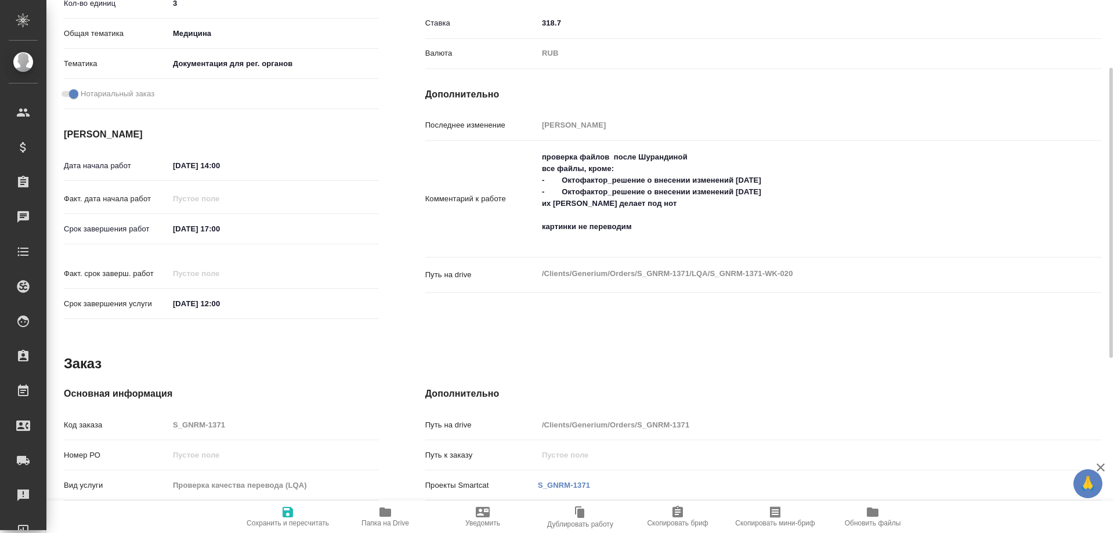
scroll to position [174, 0]
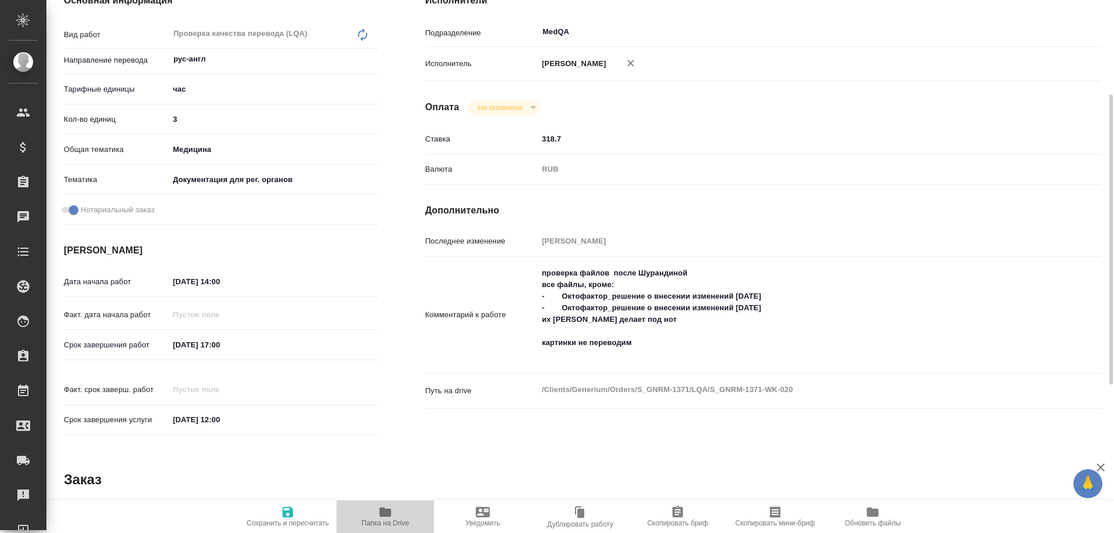
click at [393, 517] on span "Папка на Drive" at bounding box center [385, 516] width 84 height 22
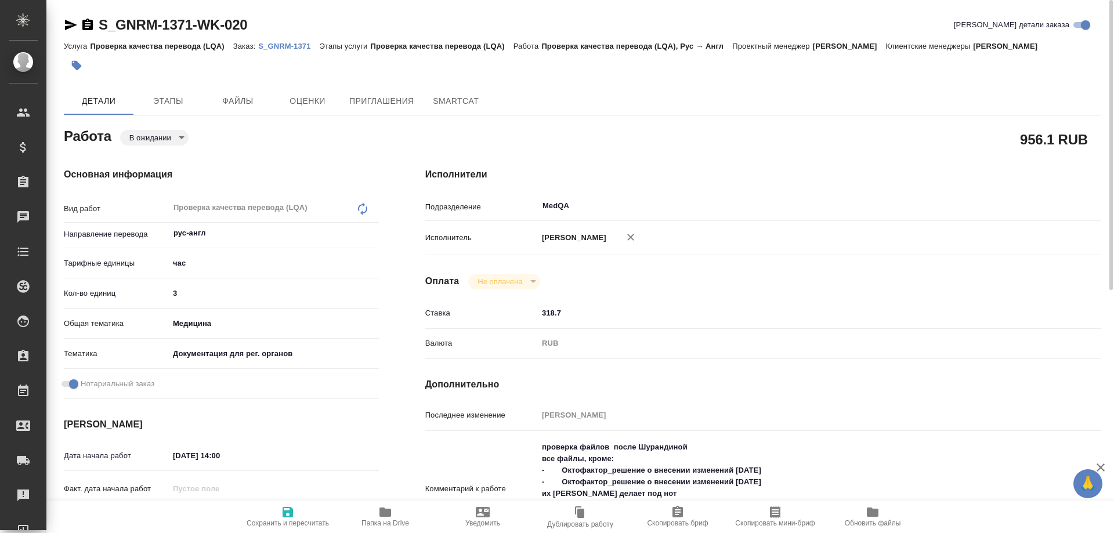
click at [280, 46] on p "S_GNRM-1371" at bounding box center [288, 46] width 61 height 9
click at [295, 44] on p "S_GNRM-1371" at bounding box center [288, 46] width 61 height 9
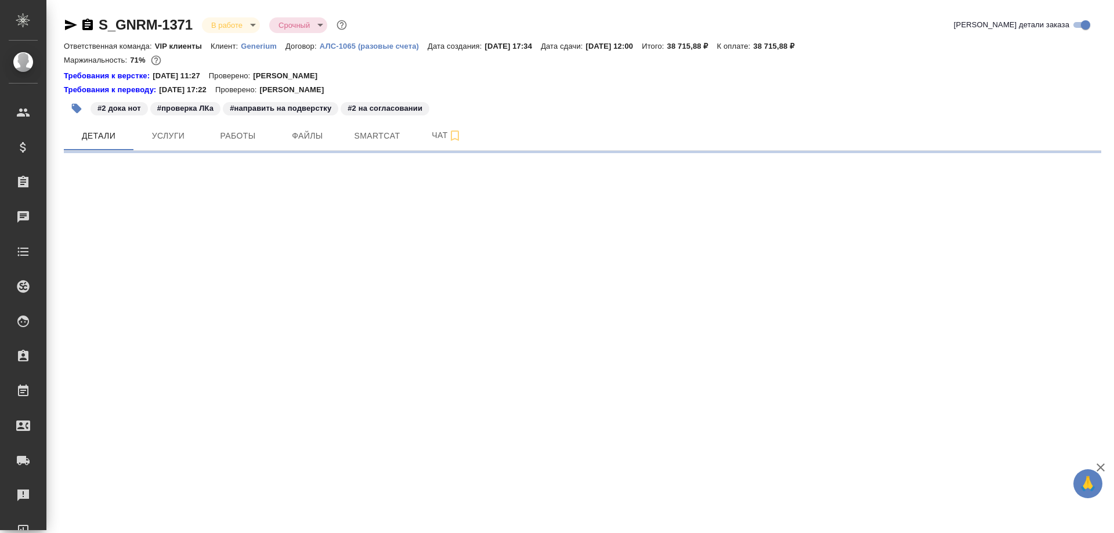
select select "RU"
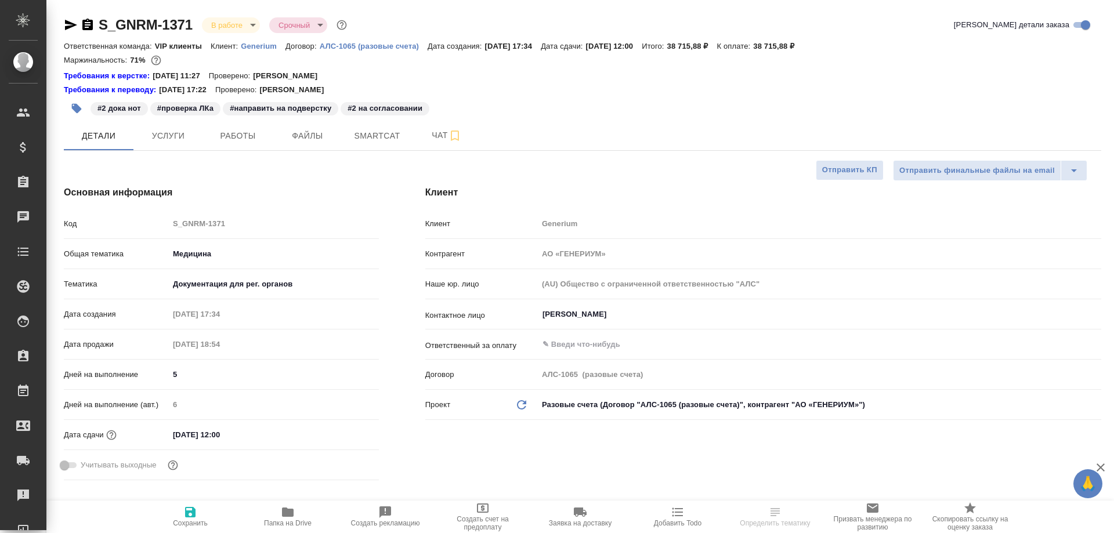
type textarea "x"
type input "[PERSON_NAME]"
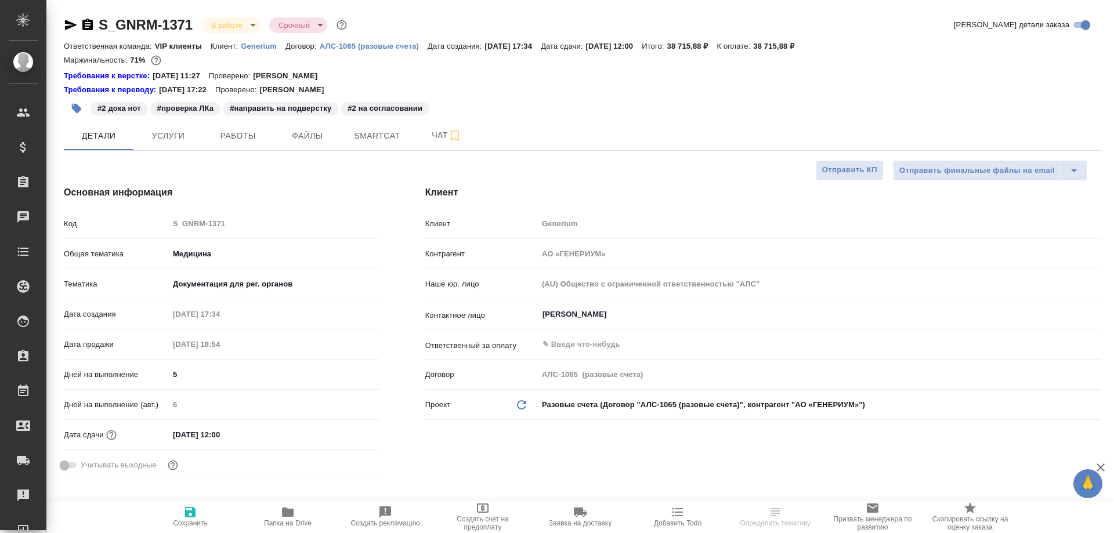
type textarea "x"
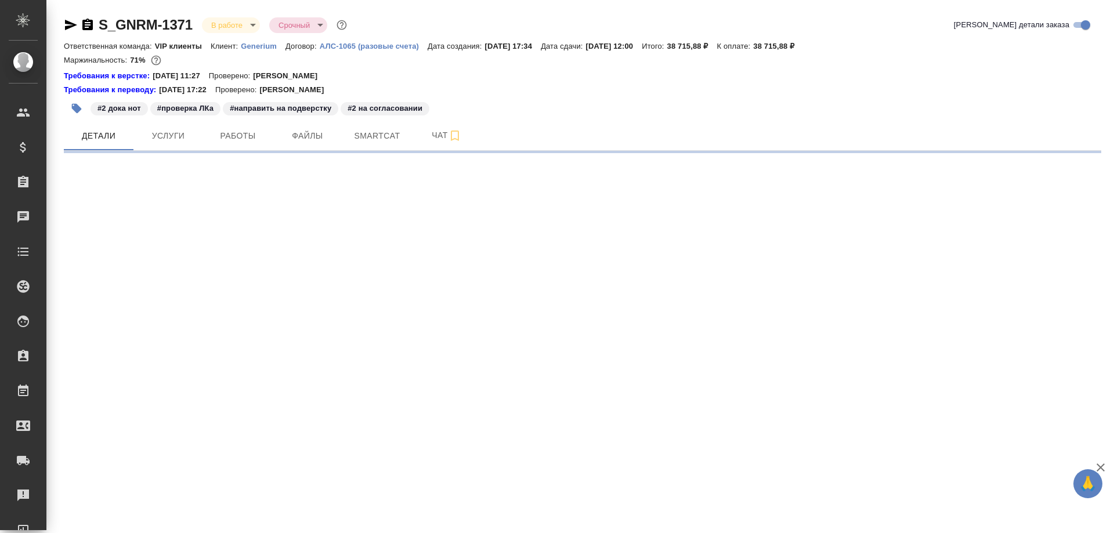
select select "RU"
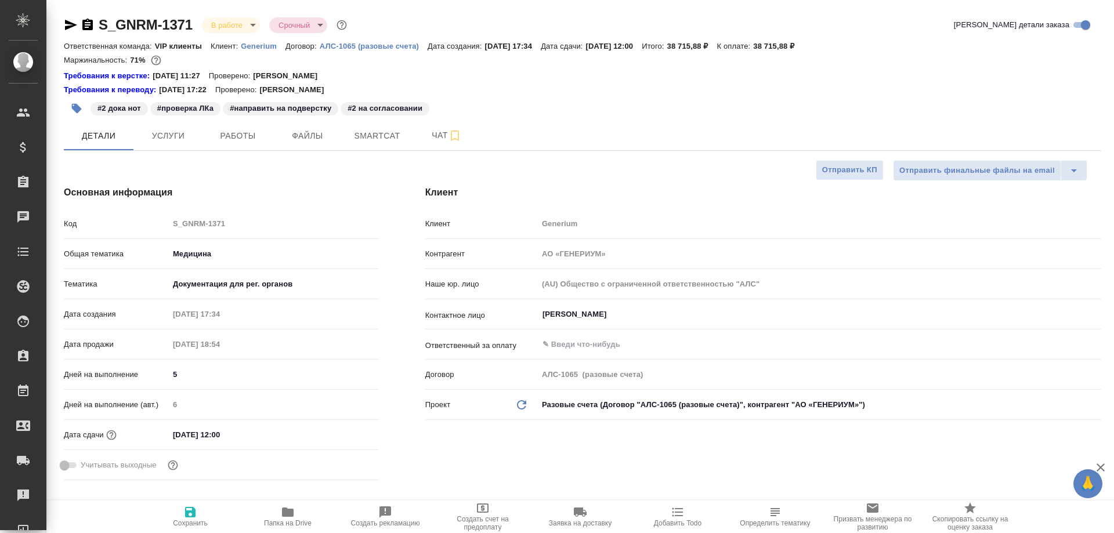
type textarea "x"
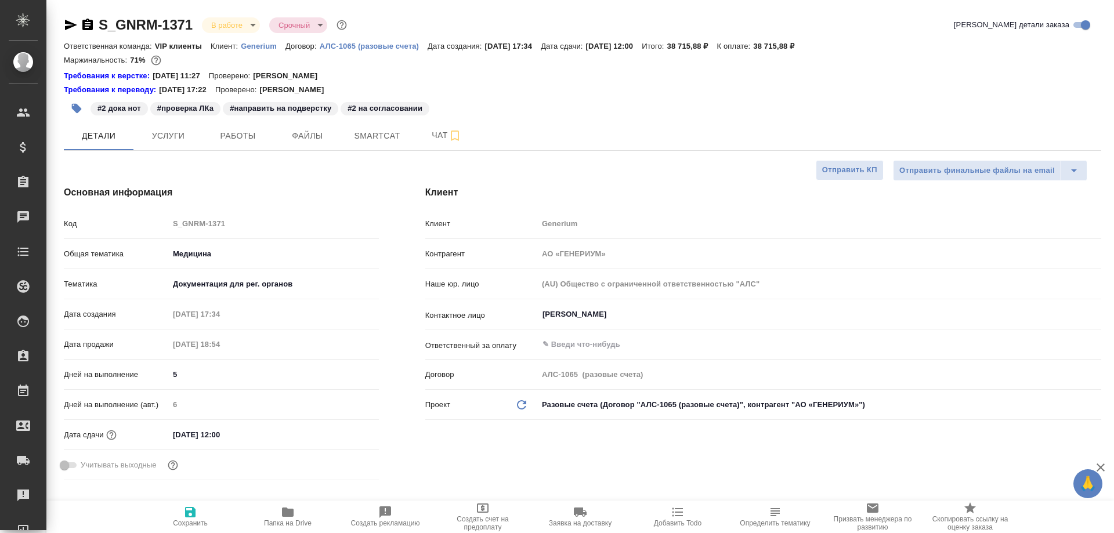
type textarea "x"
click at [377, 136] on span "Smartcat" at bounding box center [377, 136] width 56 height 15
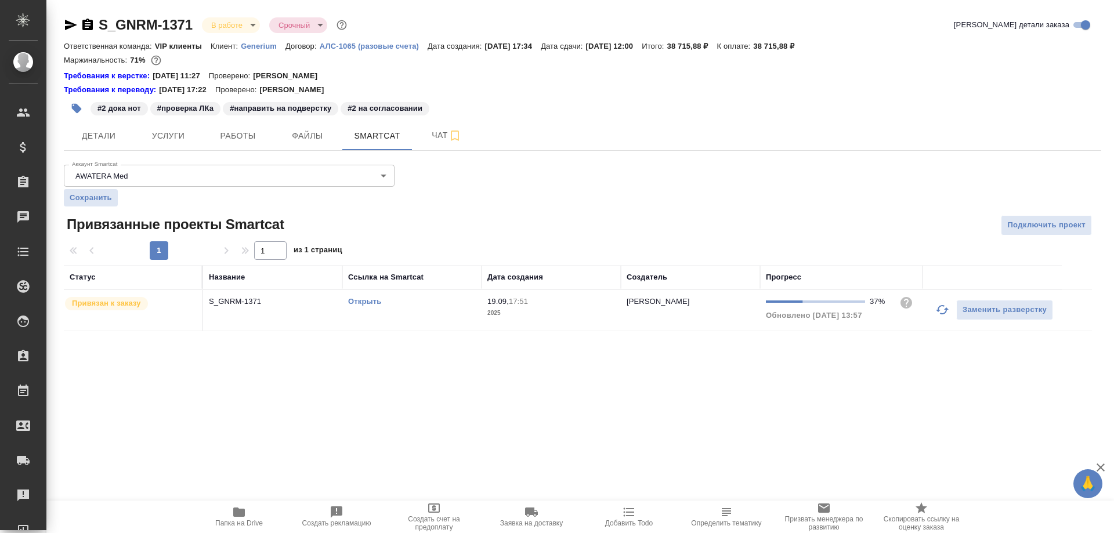
click at [360, 306] on div "Открыть" at bounding box center [412, 302] width 128 height 12
click at [361, 302] on link "Открыть" at bounding box center [364, 301] width 33 height 9
click at [370, 300] on link "Открыть" at bounding box center [364, 301] width 33 height 9
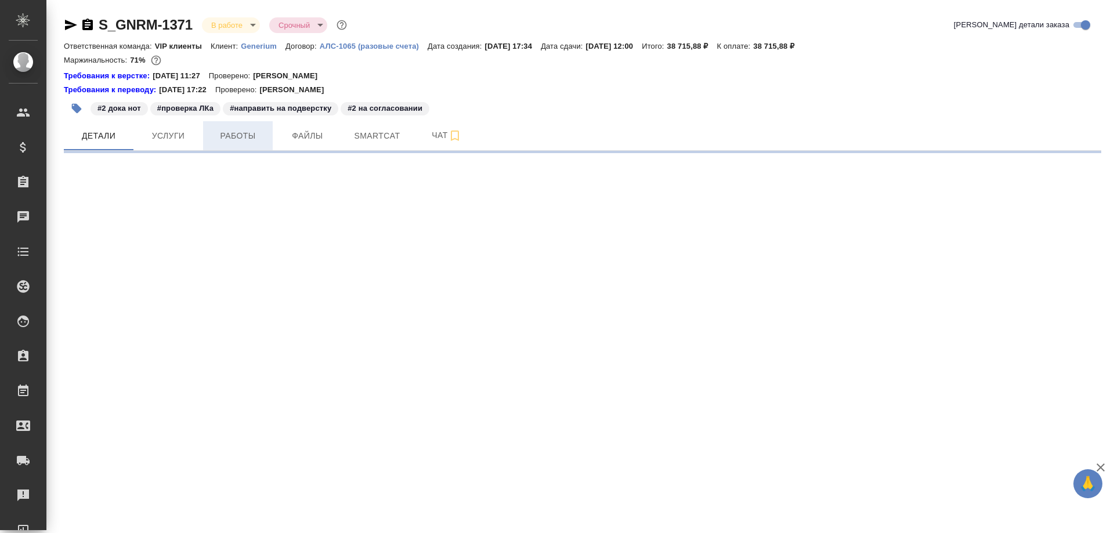
select select "RU"
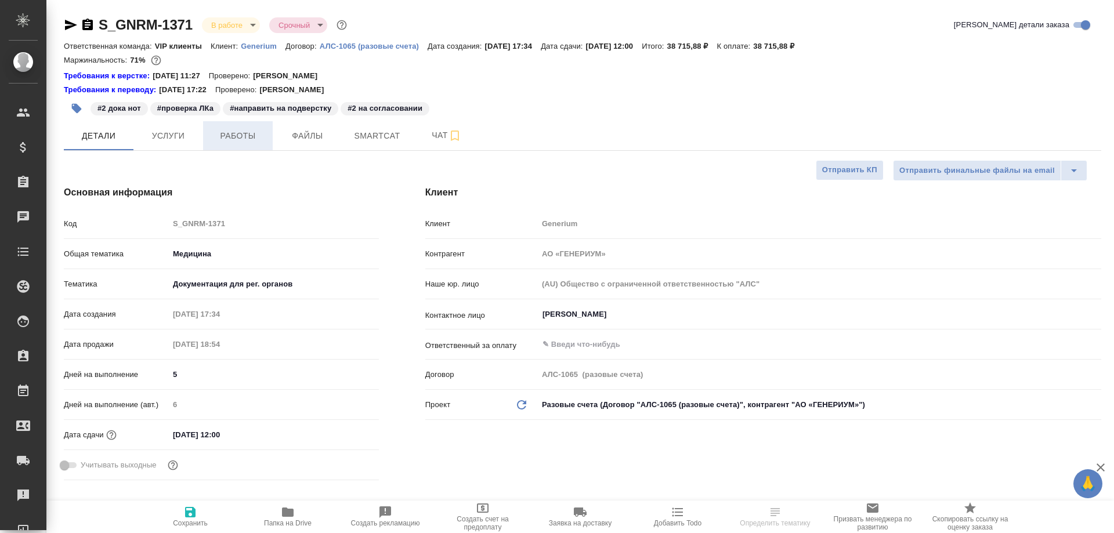
click at [233, 133] on span "Работы" at bounding box center [238, 136] width 56 height 15
type textarea "x"
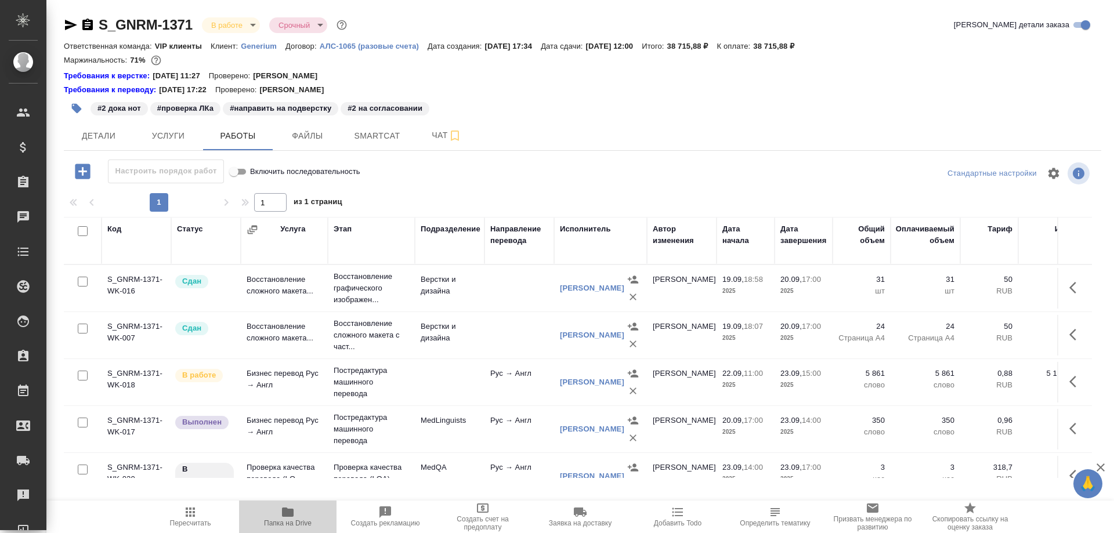
click at [286, 511] on icon "button" at bounding box center [288, 512] width 12 height 9
click at [286, 510] on icon "button" at bounding box center [288, 512] width 12 height 9
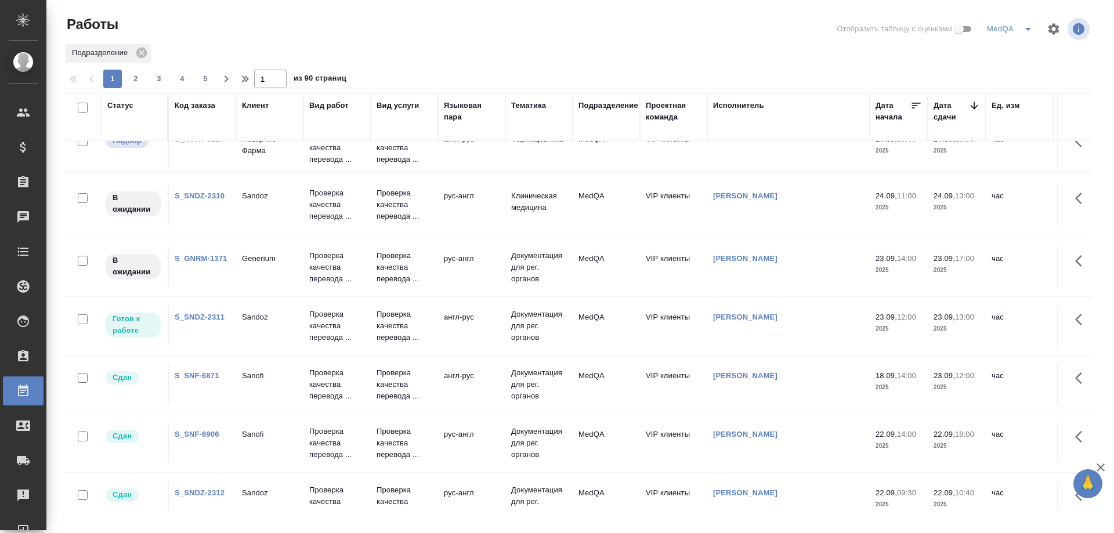
scroll to position [174, 0]
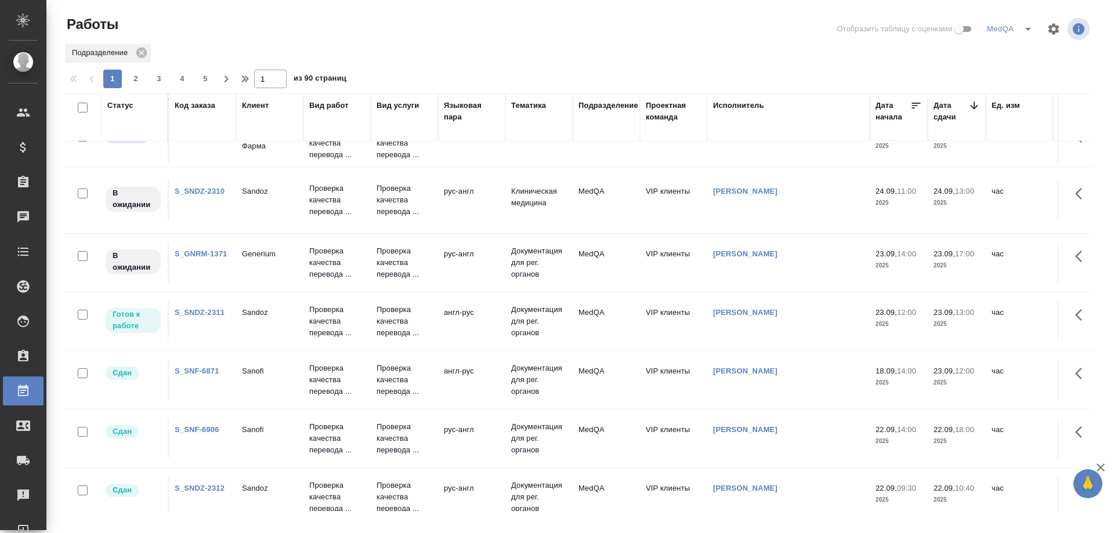
click at [190, 255] on link "S_GNRM-1371" at bounding box center [201, 253] width 52 height 9
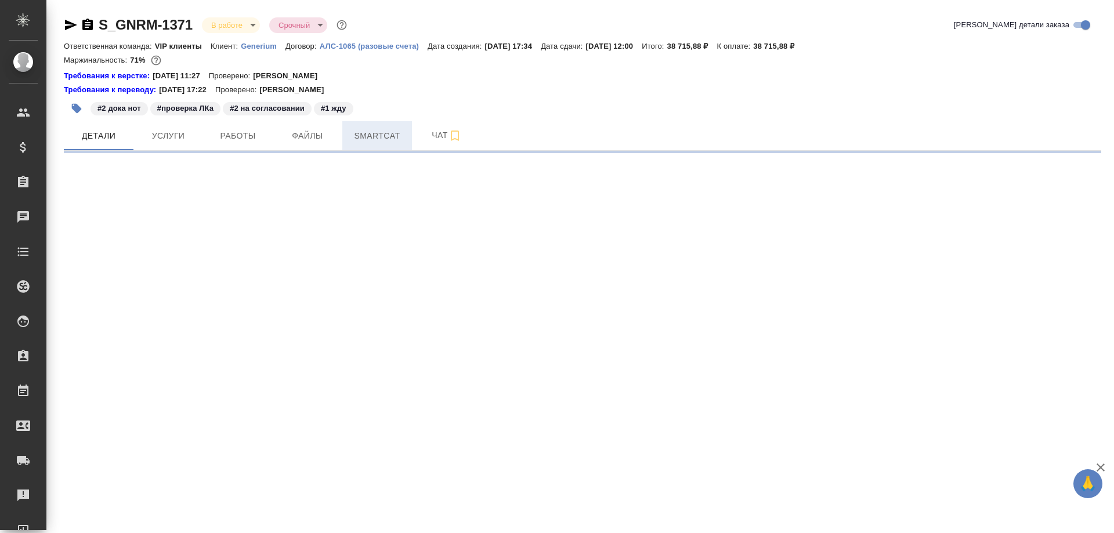
select select "RU"
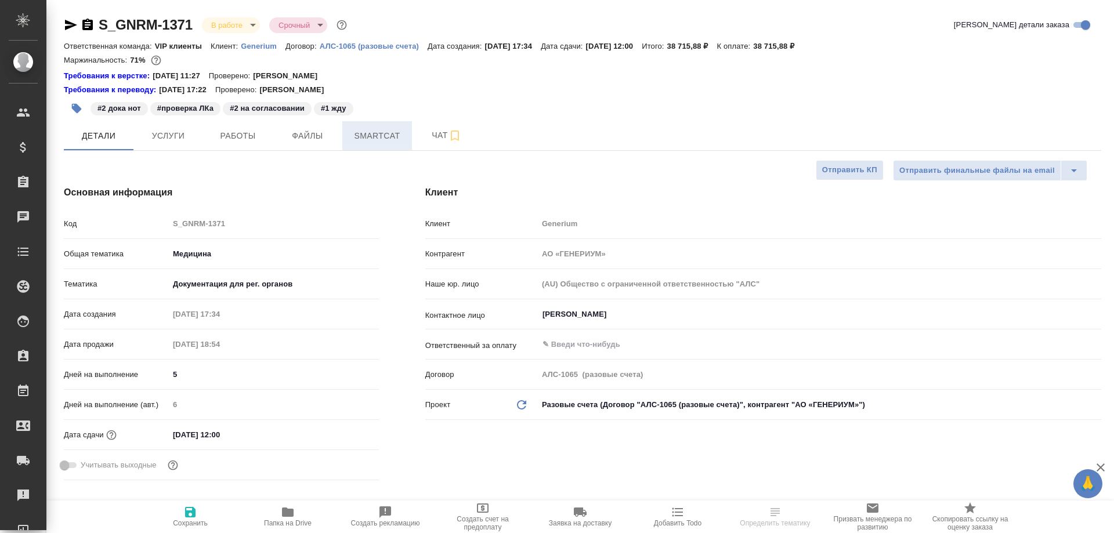
type textarea "x"
click at [366, 135] on span "Smartcat" at bounding box center [377, 136] width 56 height 15
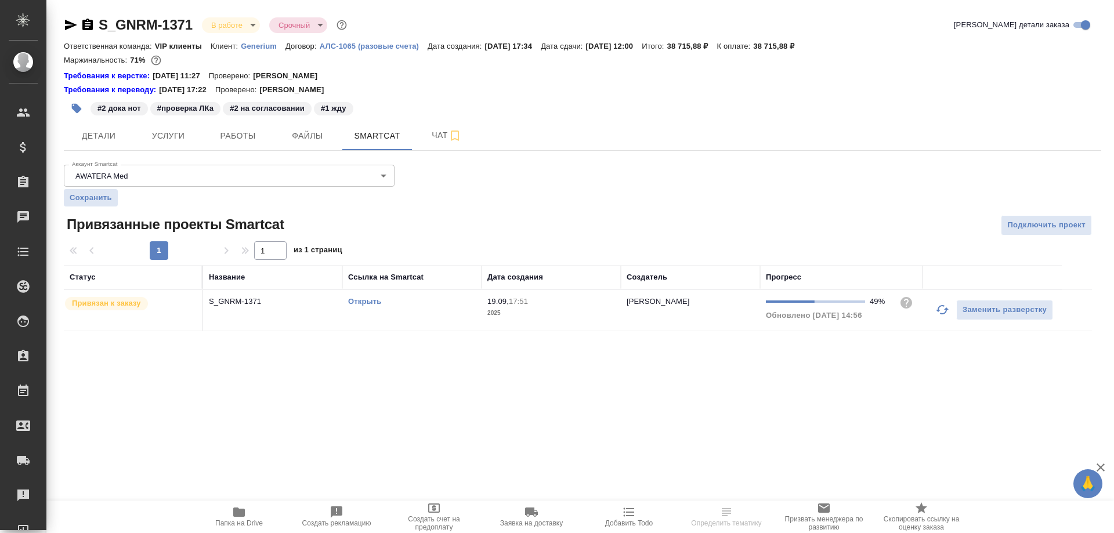
click at [372, 304] on link "Открыть" at bounding box center [364, 301] width 33 height 9
